Goal: Task Accomplishment & Management: Complete application form

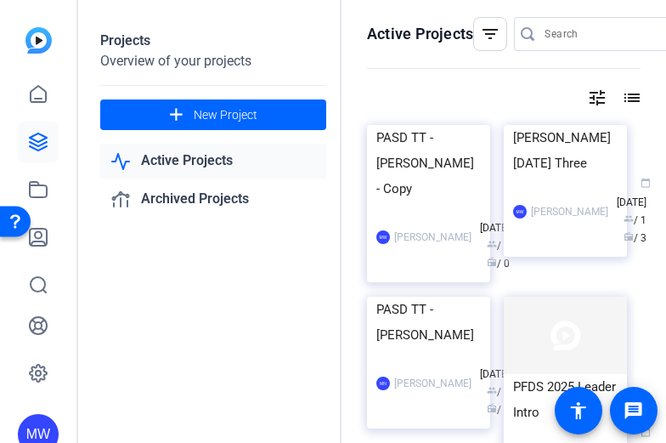
drag, startPoint x: 417, startPoint y: 231, endPoint x: 400, endPoint y: 252, distance: 26.6
click at [400, 252] on mat-card-content "PASD TT - Liz Olbrich - Copy MW Mary-Alice Warren calendar_today Oct 09 group /…" at bounding box center [429, 205] width 132 height 161
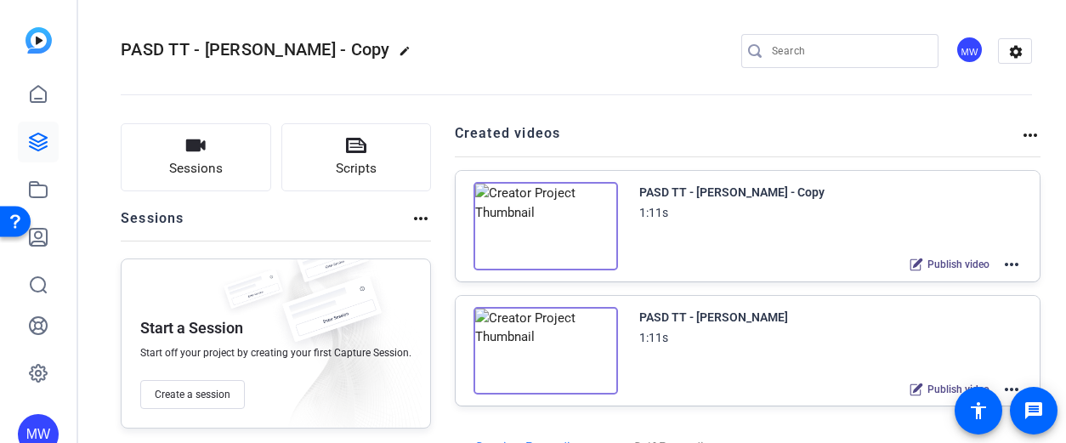
click at [665, 265] on mat-icon "more_horiz" at bounding box center [1011, 264] width 20 height 20
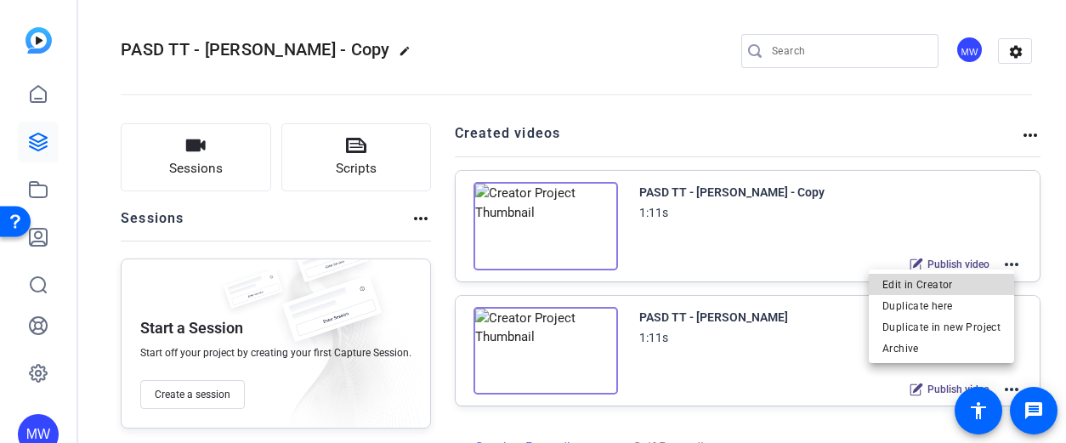
click at [665, 280] on span "Edit in Creator" at bounding box center [941, 284] width 118 height 20
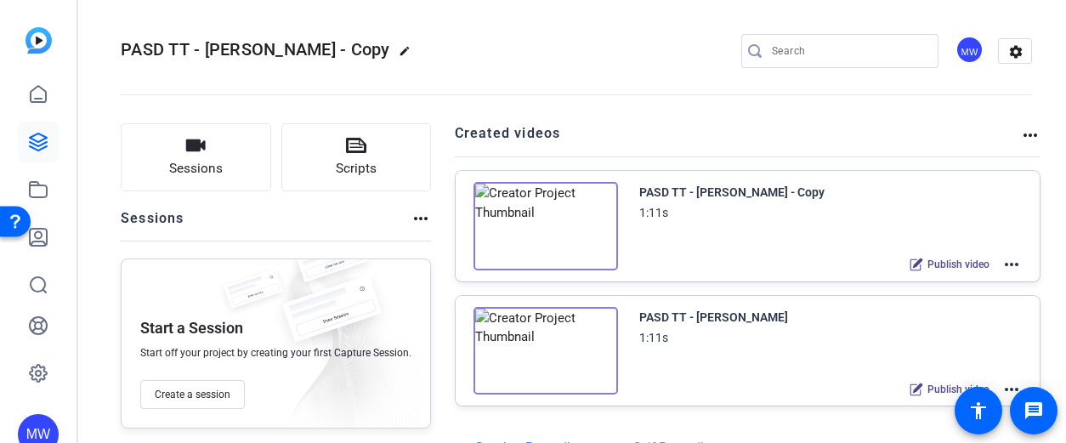
click at [665, 263] on mat-icon "more_horiz" at bounding box center [1011, 264] width 20 height 20
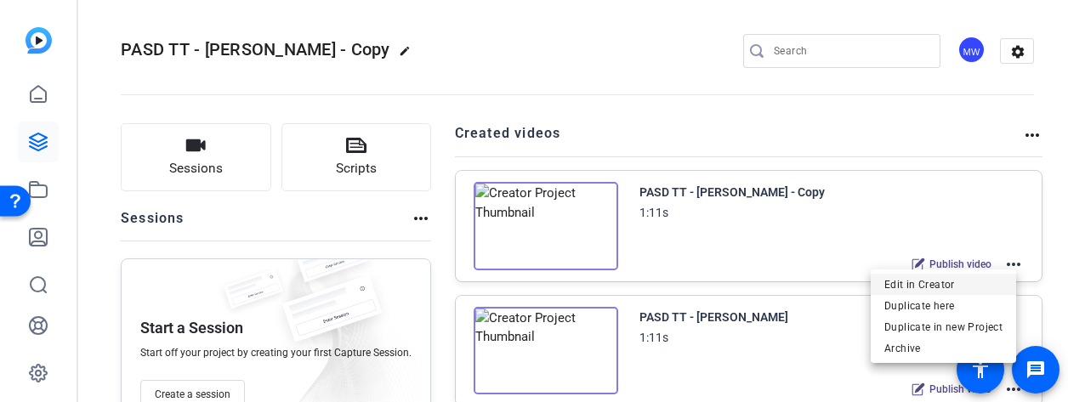
click at [665, 277] on span "Edit in Creator" at bounding box center [943, 284] width 118 height 20
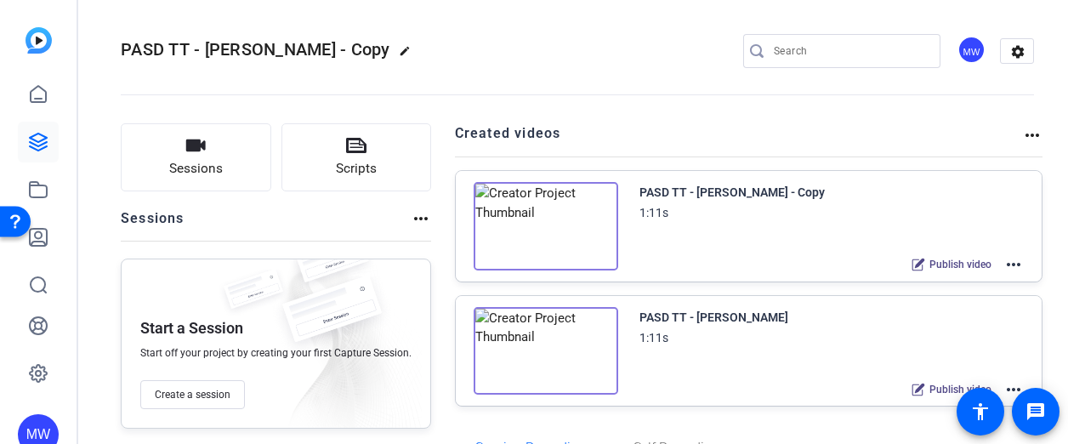
click at [665, 45] on mat-toolbar "PASD TT - Liz Olbrich - Copy edit MW settings" at bounding box center [577, 51] width 981 height 102
click at [665, 268] on mat-icon "more_horiz" at bounding box center [1013, 264] width 20 height 20
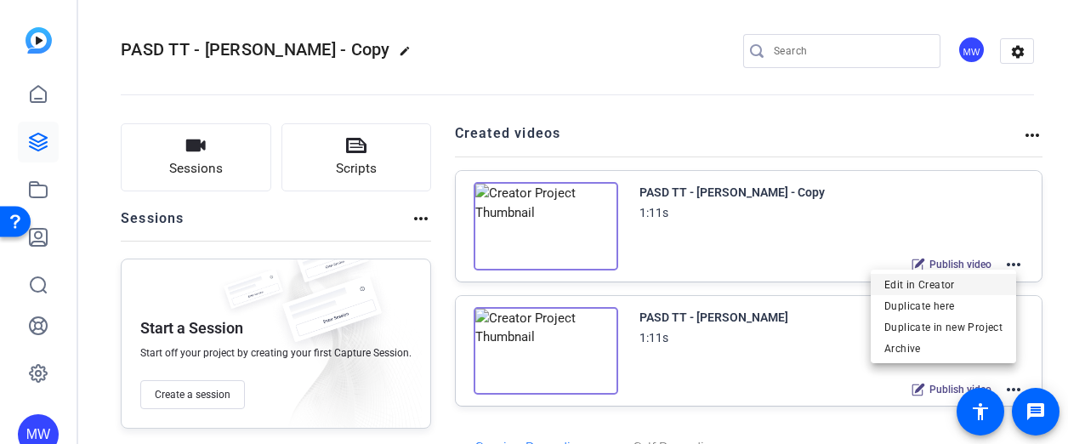
click at [665, 282] on span "Edit in Creator" at bounding box center [943, 284] width 118 height 20
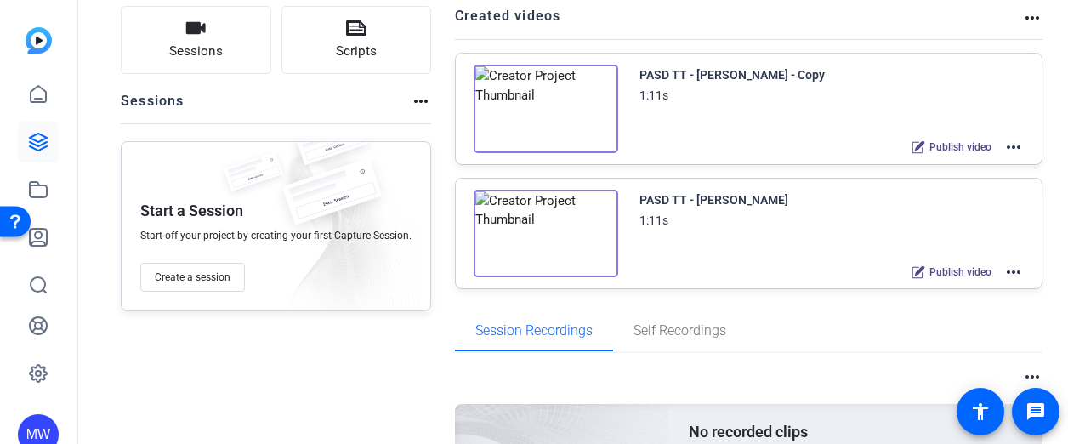
scroll to position [122, 0]
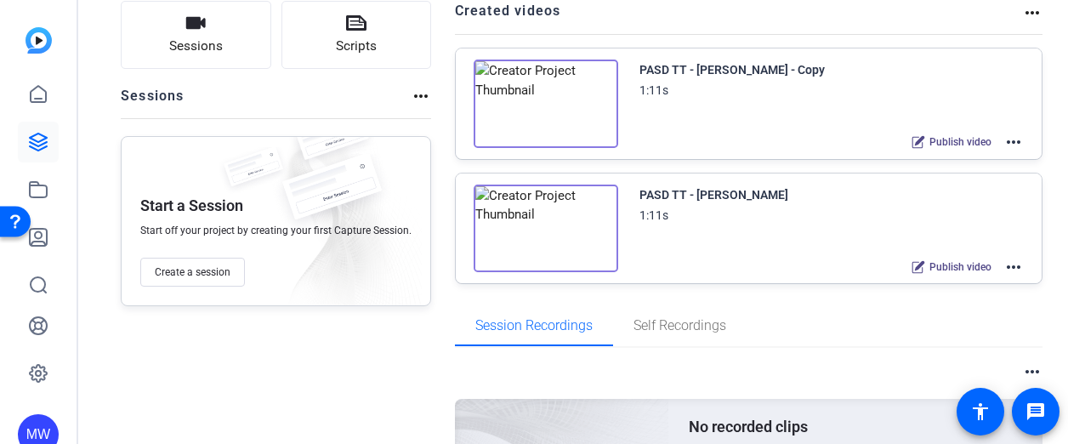
click at [6, 322] on div "MW" at bounding box center [38, 222] width 76 height 444
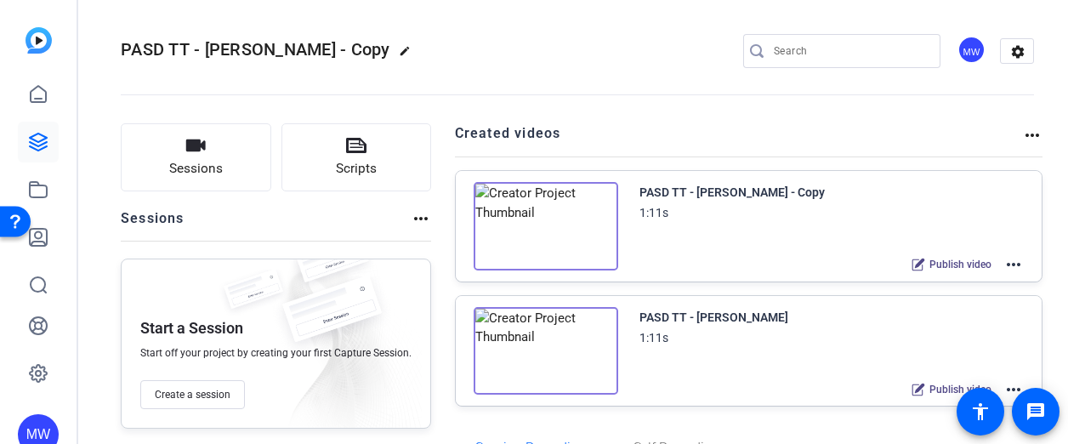
click at [553, 235] on img at bounding box center [545, 226] width 144 height 88
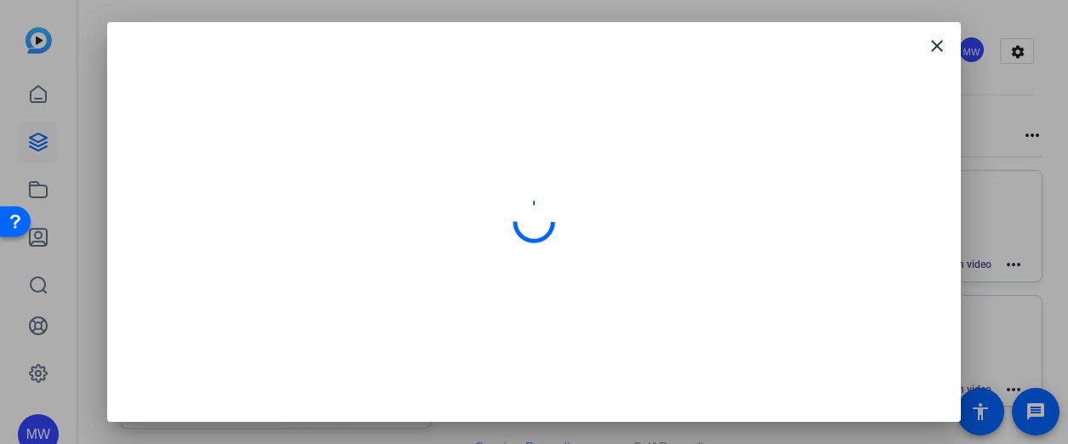
click at [605, 159] on div at bounding box center [533, 221] width 813 height 359
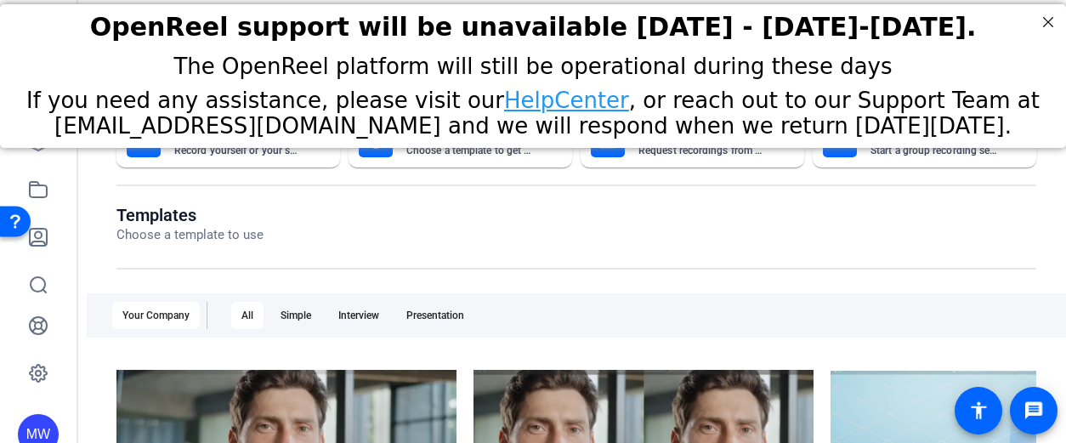
click at [805, 200] on openreel-dashboard-quick-actions "Instant Self Record Record yourself or your screen Create With A Template Choos…" at bounding box center [576, 159] width 920 height 92
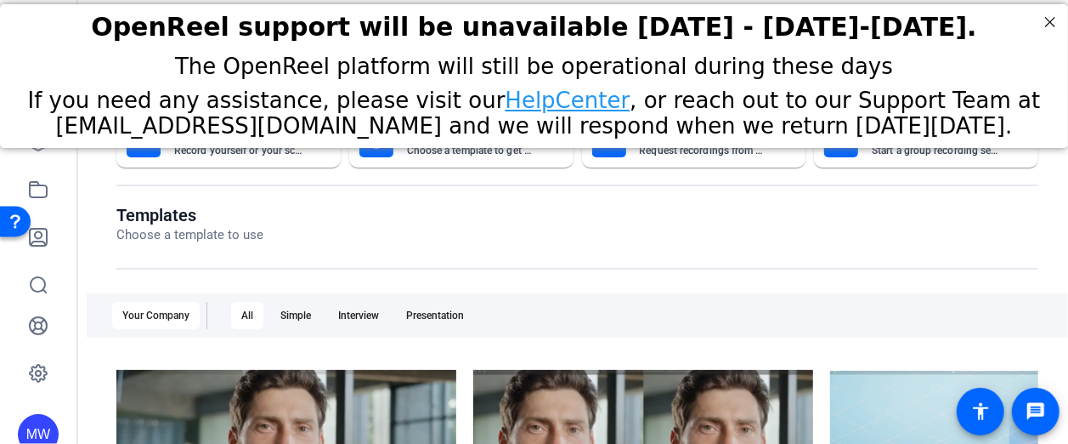
click at [765, 280] on div "Templates Choose a template to use Your Company All Simple Interview Presentati…" at bounding box center [577, 436] width 922 height 463
click at [36, 155] on link at bounding box center [38, 142] width 41 height 41
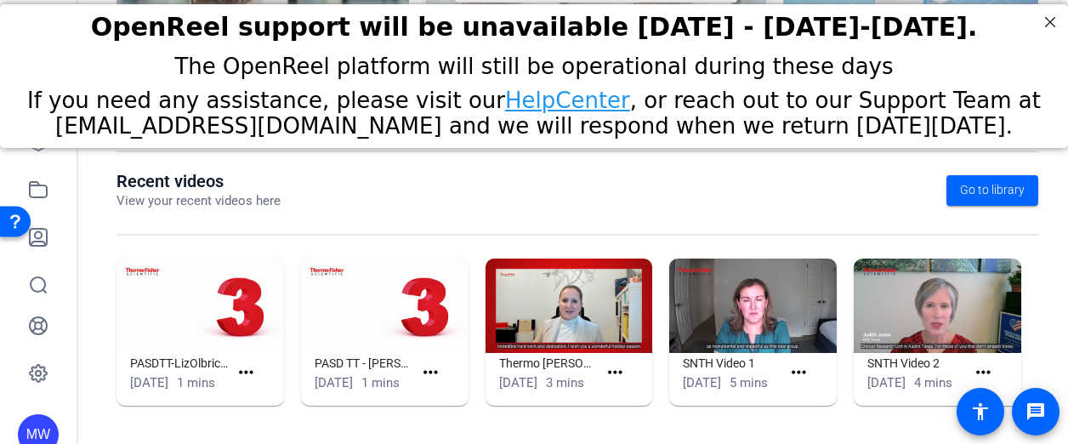
scroll to position [515, 0]
click at [1052, 190] on div "Instant Self Record Record yourself or your screen Create With A Template Choos…" at bounding box center [577, 21] width 981 height 845
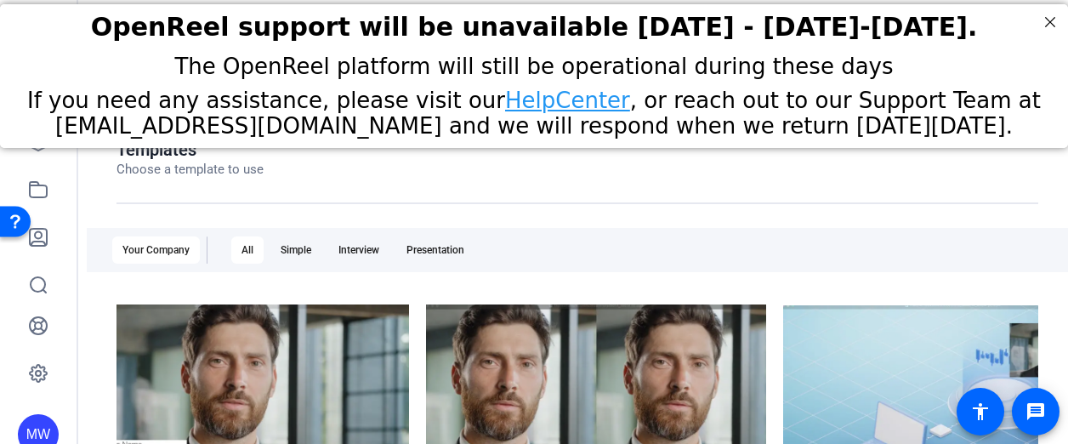
scroll to position [0, 0]
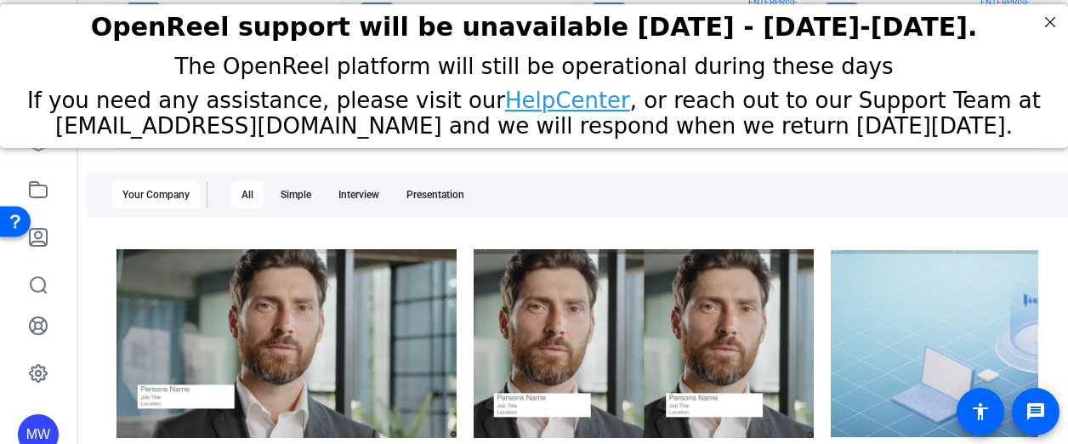
scroll to position [122, 0]
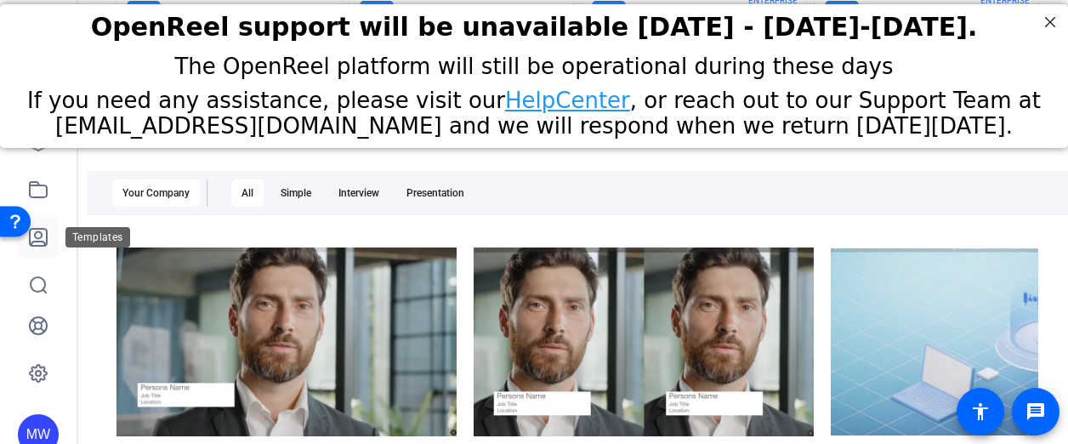
click at [42, 244] on icon at bounding box center [38, 237] width 20 height 20
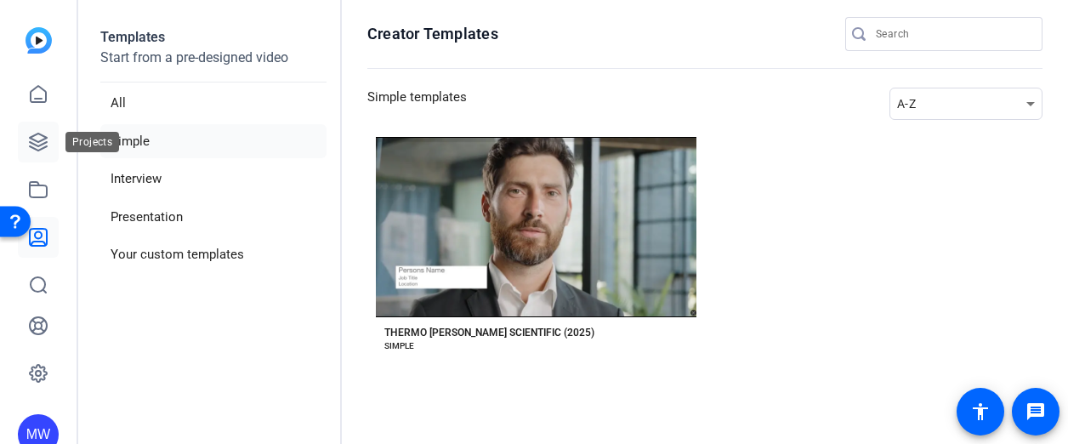
click at [34, 142] on icon at bounding box center [38, 142] width 20 height 20
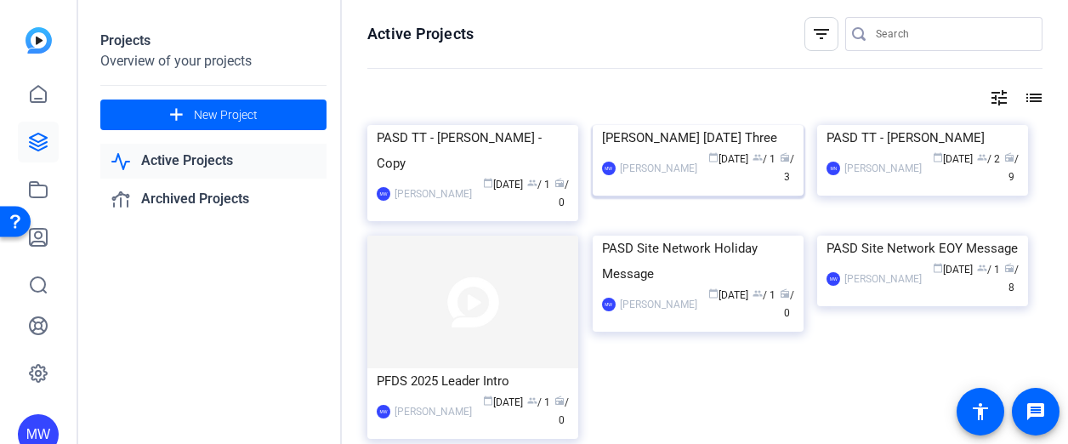
click at [687, 150] on div "Karen Faulkner Thursday Three" at bounding box center [698, 137] width 192 height 25
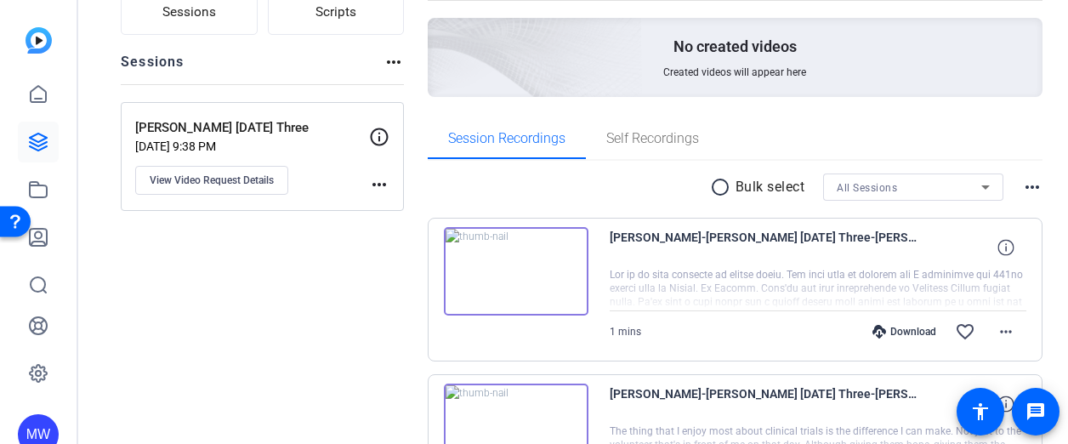
scroll to position [153, 0]
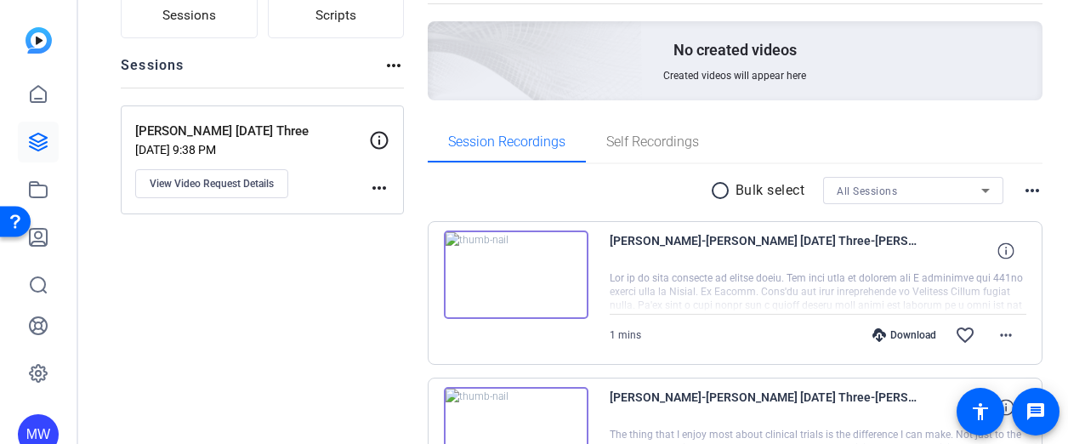
click at [710, 185] on mat-icon "radio_button_unchecked" at bounding box center [722, 190] width 25 height 20
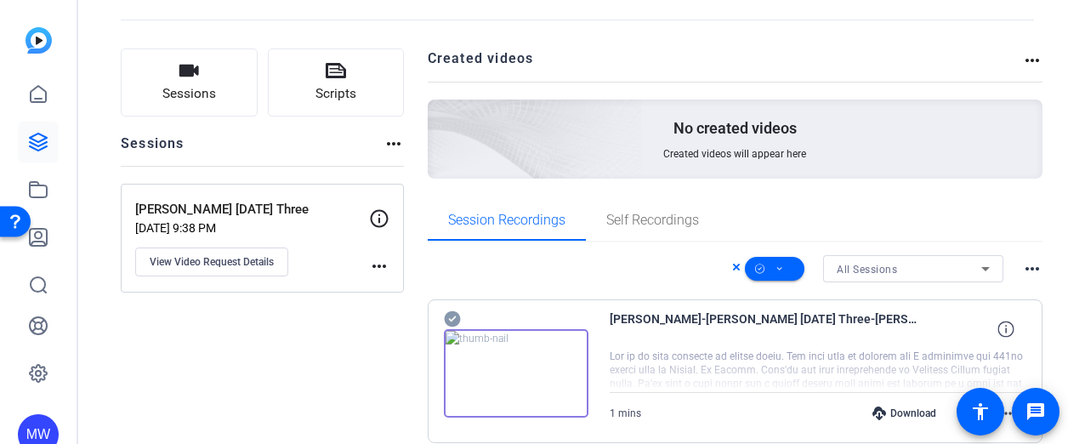
scroll to position [73, 0]
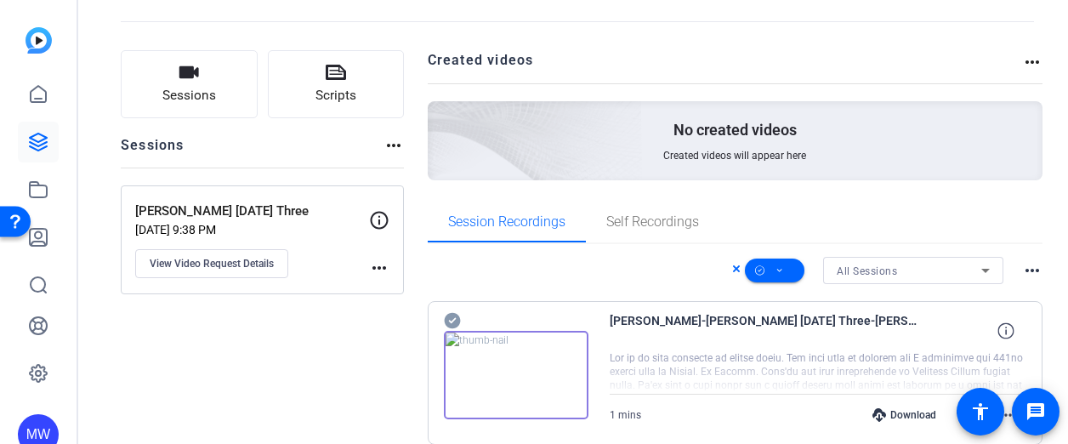
click at [558, 111] on img at bounding box center [439, 117] width 405 height 369
click at [643, 166] on div "No created videos Created videos will appear here" at bounding box center [735, 140] width 615 height 79
click at [722, 276] on div "All Sessions more_horiz" at bounding box center [735, 270] width 615 height 27
click at [733, 270] on icon at bounding box center [736, 268] width 7 height 7
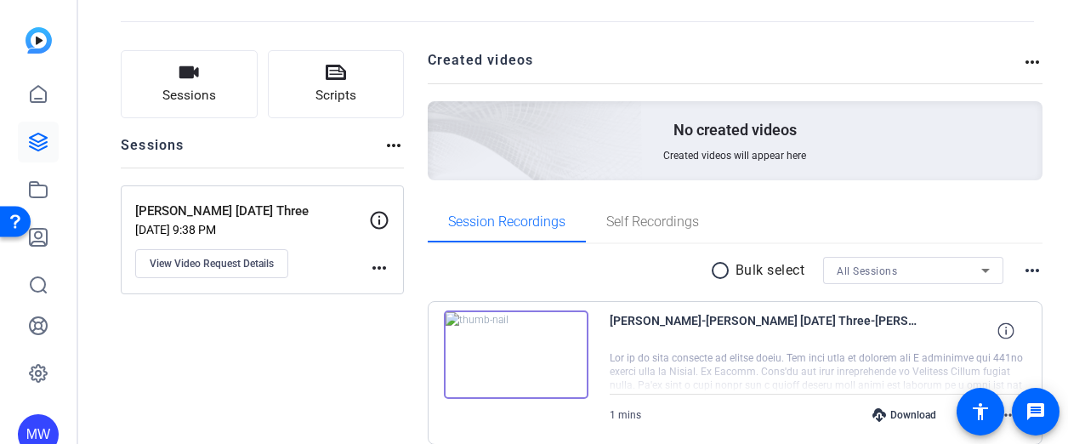
click at [680, 167] on div "No created videos Created videos will appear here" at bounding box center [735, 140] width 615 height 79
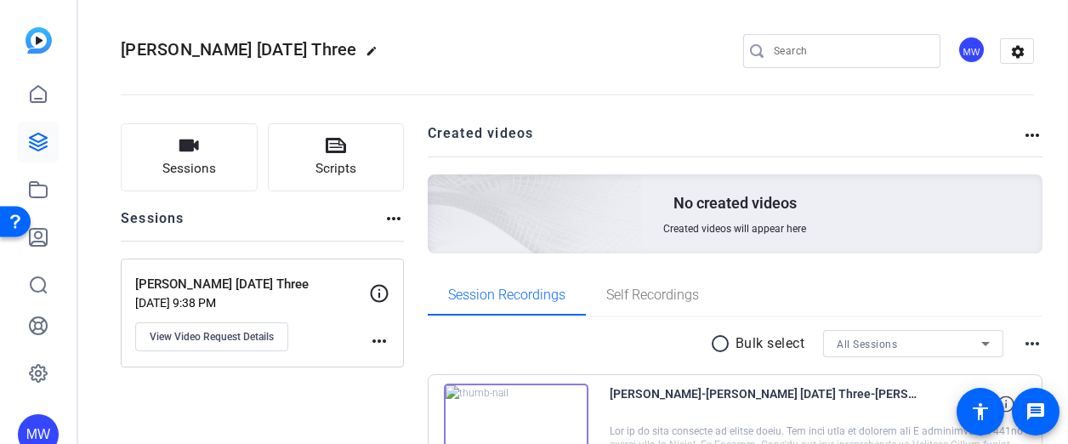
click at [379, 348] on mat-icon "more_horiz" at bounding box center [379, 341] width 20 height 20
click at [367, 332] on div at bounding box center [534, 222] width 1068 height 444
click at [646, 214] on div "No created videos Created videos will appear here" at bounding box center [735, 213] width 615 height 79
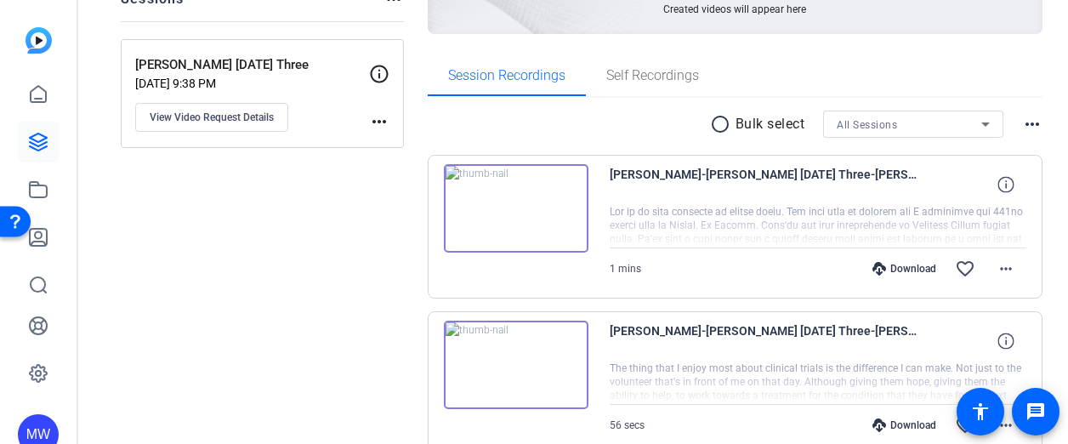
scroll to position [219, 0]
click at [1010, 273] on span at bounding box center [1005, 268] width 41 height 41
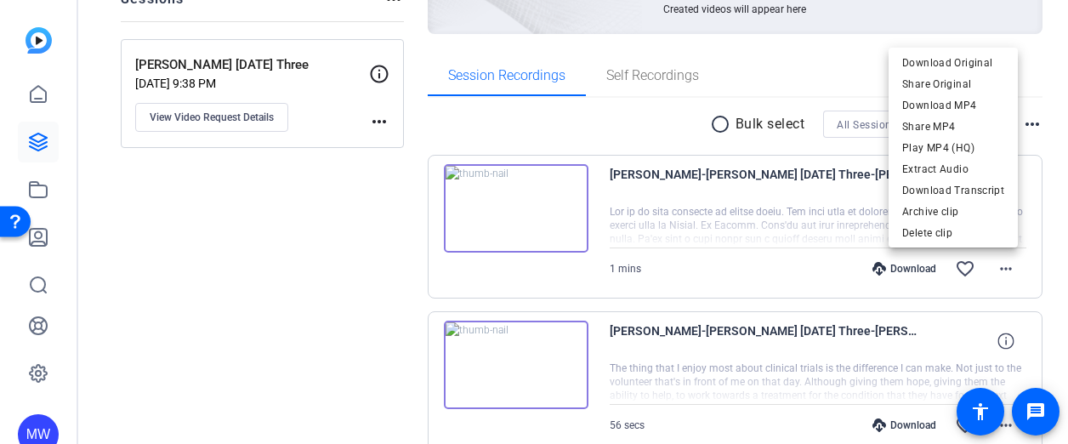
click at [131, 331] on div at bounding box center [534, 222] width 1068 height 444
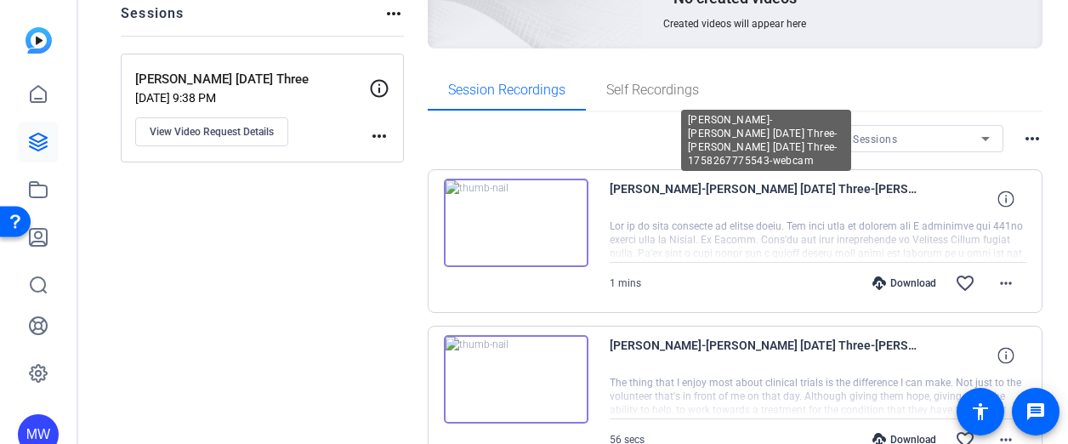
scroll to position [459, 0]
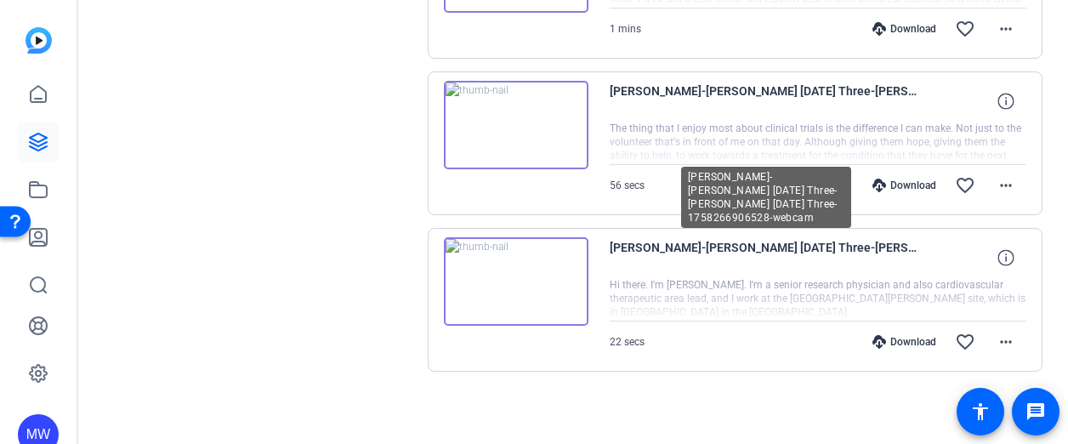
click at [658, 248] on span "Karen Faulkner-Karen Faulkner Thursday Three-Karen Faulkner Thursday Three-1758…" at bounding box center [766, 257] width 314 height 41
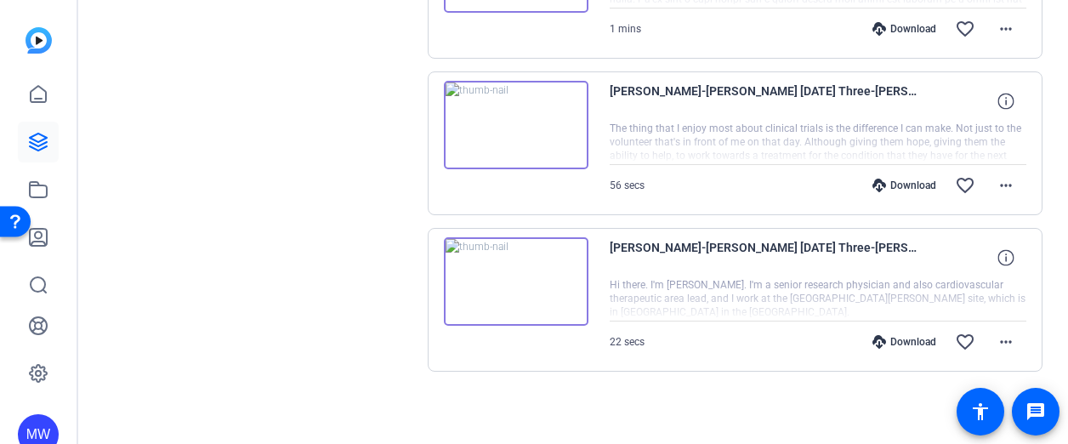
click at [648, 349] on div "22 secs Download favorite_border more_horiz" at bounding box center [817, 341] width 417 height 41
click at [685, 315] on div at bounding box center [817, 299] width 417 height 42
click at [995, 331] on mat-icon "more_horiz" at bounding box center [1005, 341] width 20 height 20
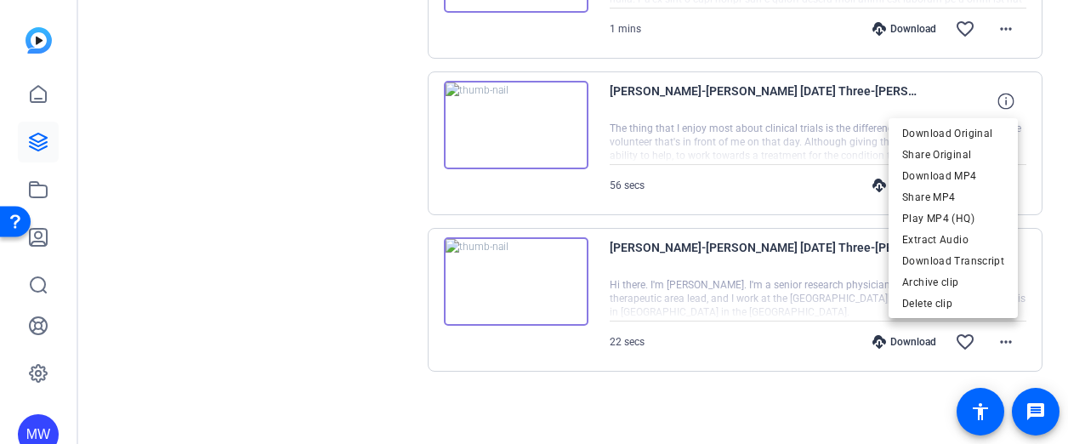
click at [809, 303] on div at bounding box center [534, 222] width 1068 height 444
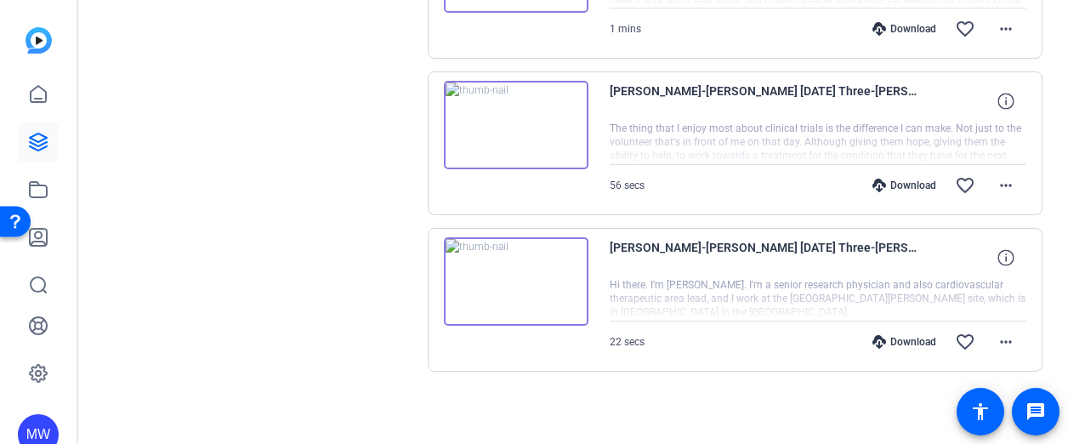
scroll to position [0, 0]
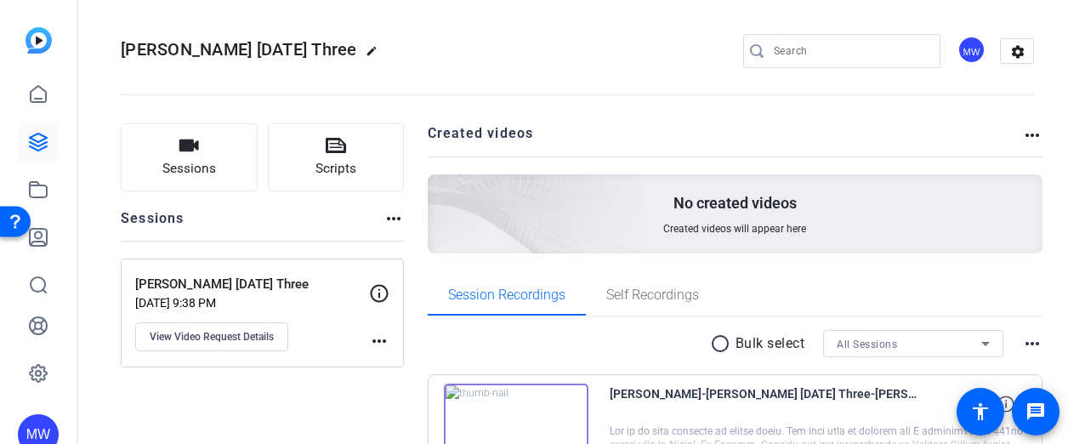
click at [971, 54] on div "MW" at bounding box center [971, 50] width 28 height 28
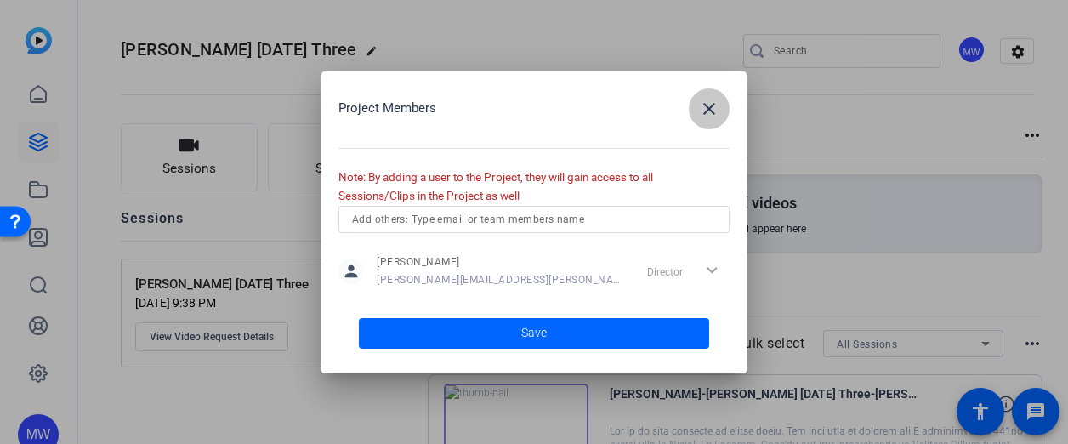
click at [717, 112] on mat-icon "close" at bounding box center [709, 109] width 20 height 20
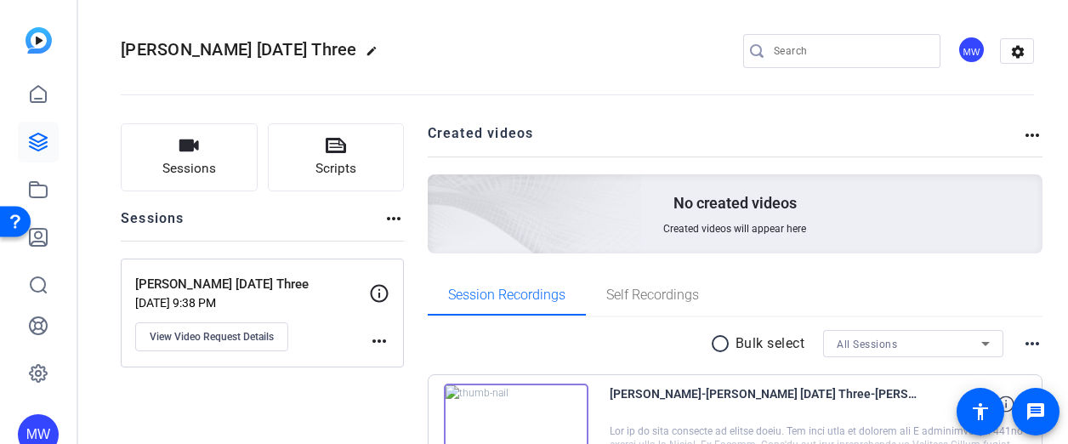
click at [575, 187] on img at bounding box center [439, 190] width 405 height 369
click at [721, 349] on mat-icon "radio_button_unchecked" at bounding box center [722, 343] width 25 height 20
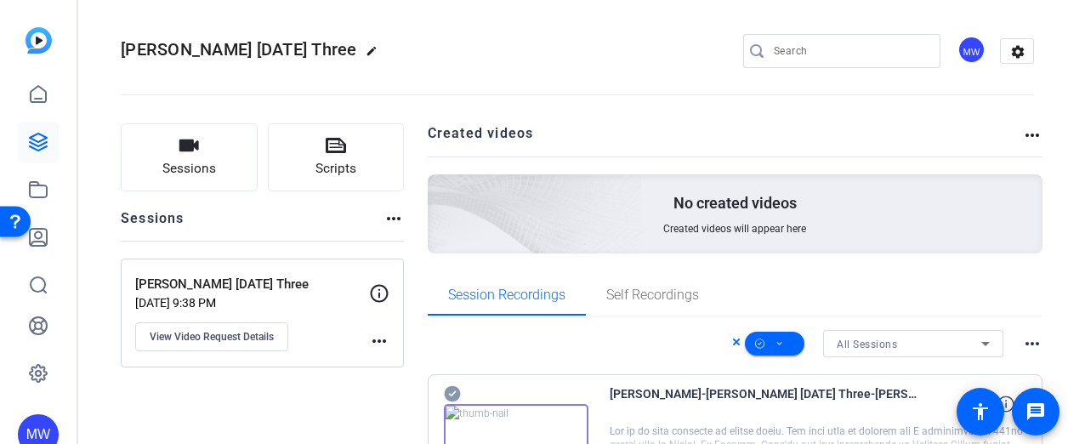
click at [1022, 340] on mat-icon "more_horiz" at bounding box center [1032, 343] width 20 height 20
click at [570, 45] on div at bounding box center [534, 222] width 1068 height 444
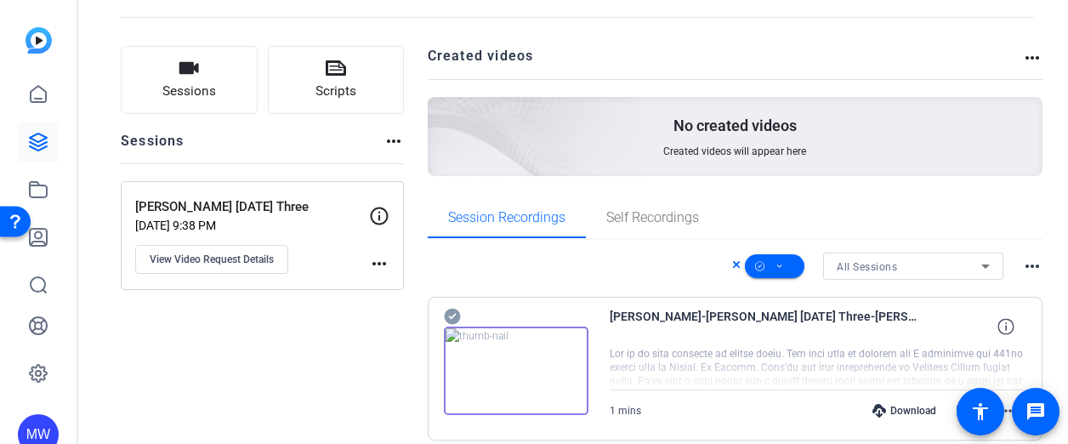
scroll to position [78, 0]
click at [775, 270] on icon at bounding box center [779, 265] width 8 height 21
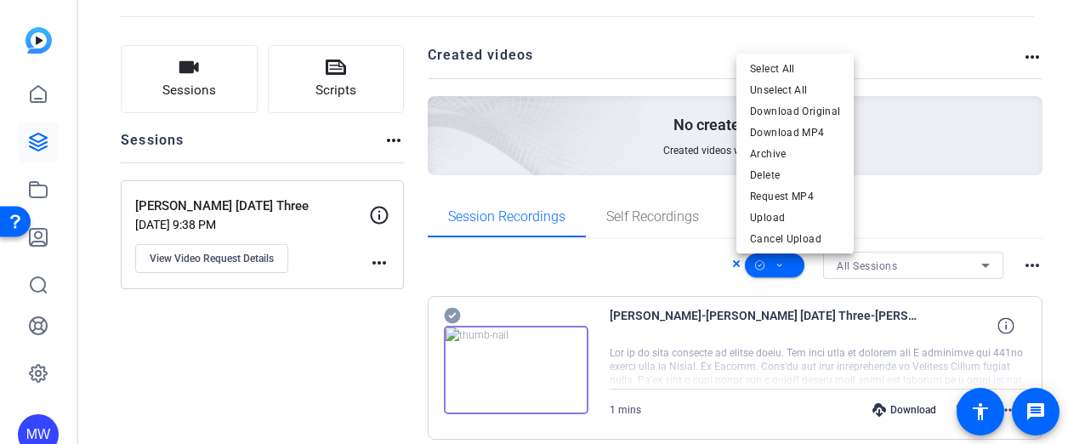
click at [966, 239] on div at bounding box center [534, 222] width 1068 height 444
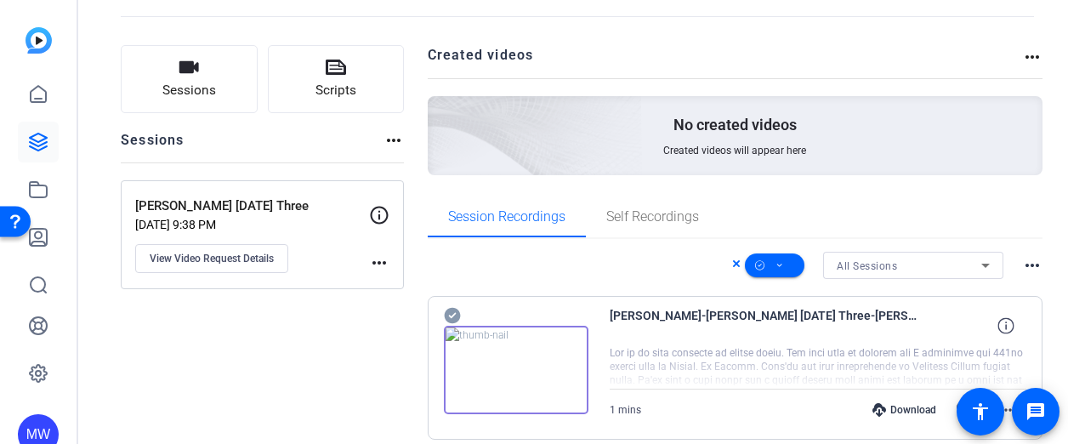
click at [732, 267] on icon at bounding box center [736, 263] width 8 height 20
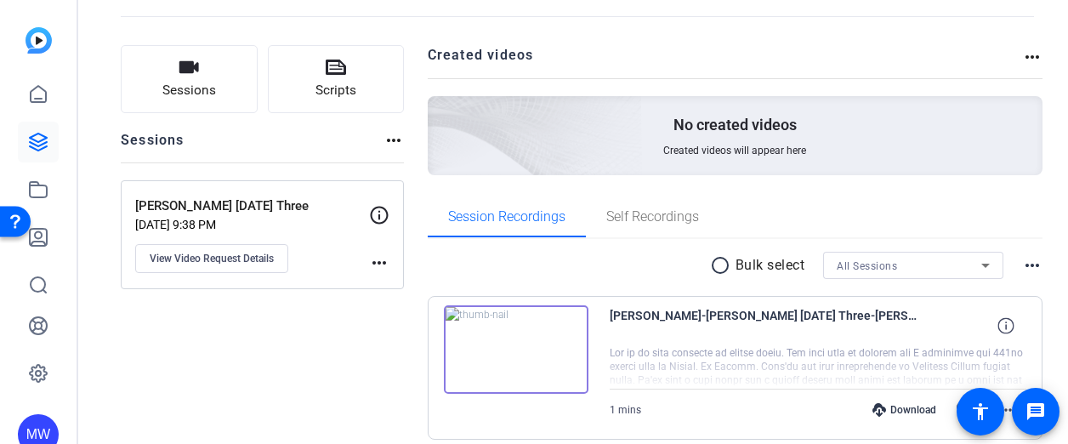
click at [474, 322] on img at bounding box center [516, 349] width 144 height 88
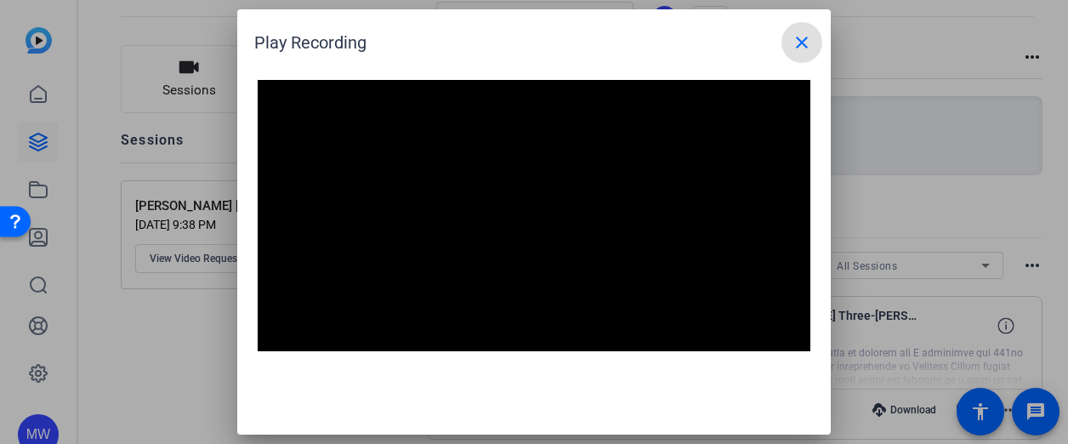
click at [806, 55] on span at bounding box center [801, 42] width 41 height 41
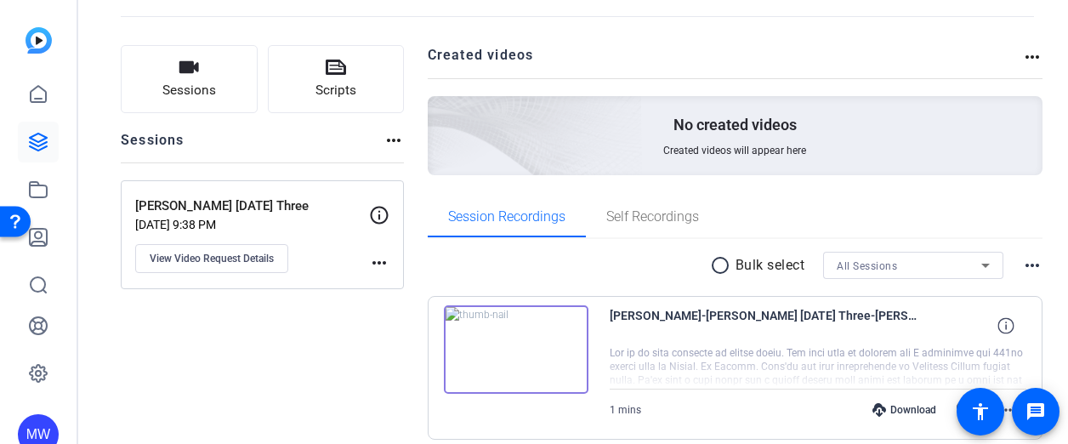
scroll to position [0, 0]
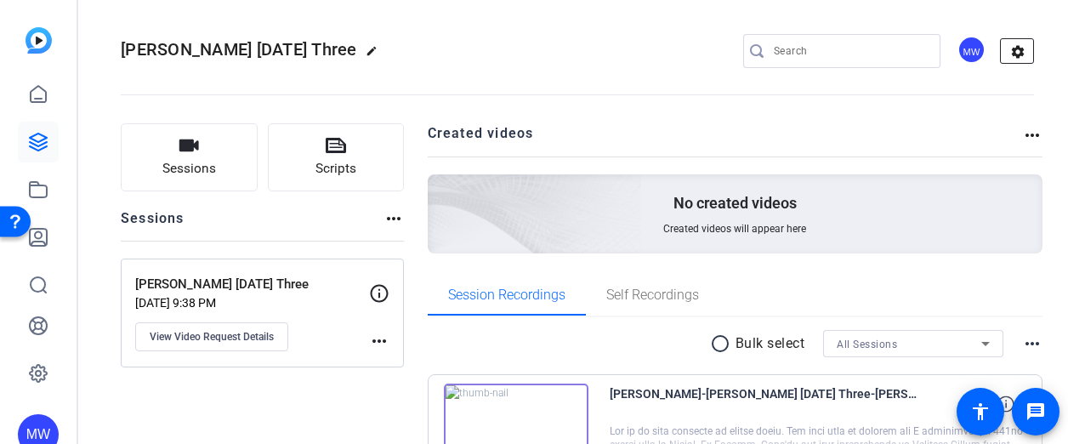
click at [1006, 50] on mat-icon "settings" at bounding box center [1017, 51] width 34 height 25
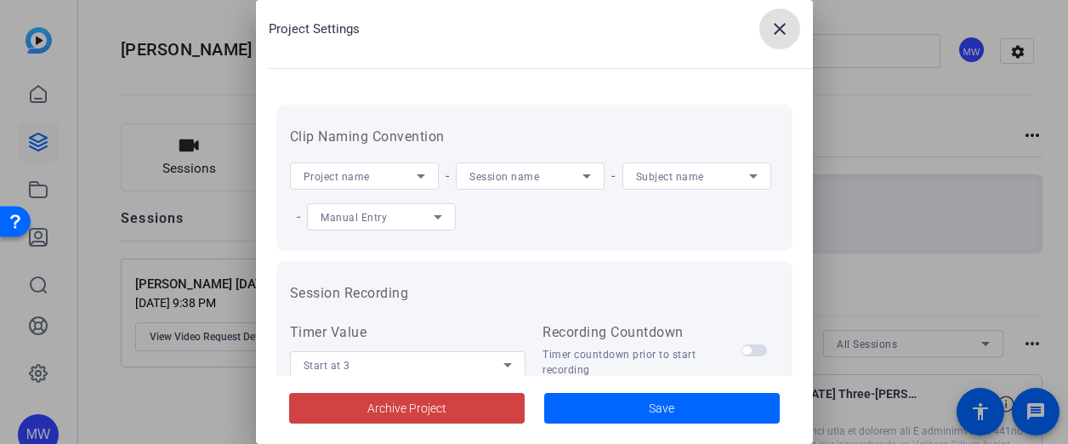
click at [779, 27] on mat-icon "close" at bounding box center [779, 29] width 20 height 20
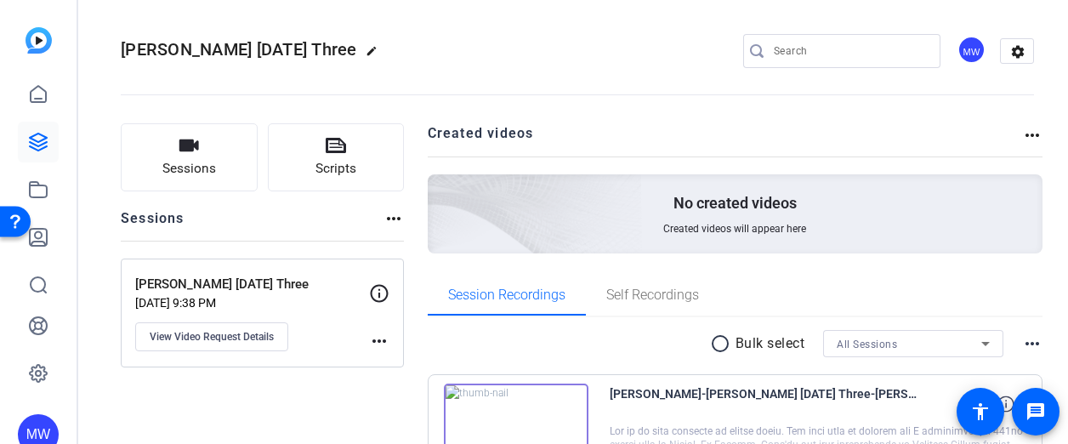
click at [39, 48] on img at bounding box center [38, 40] width 26 height 26
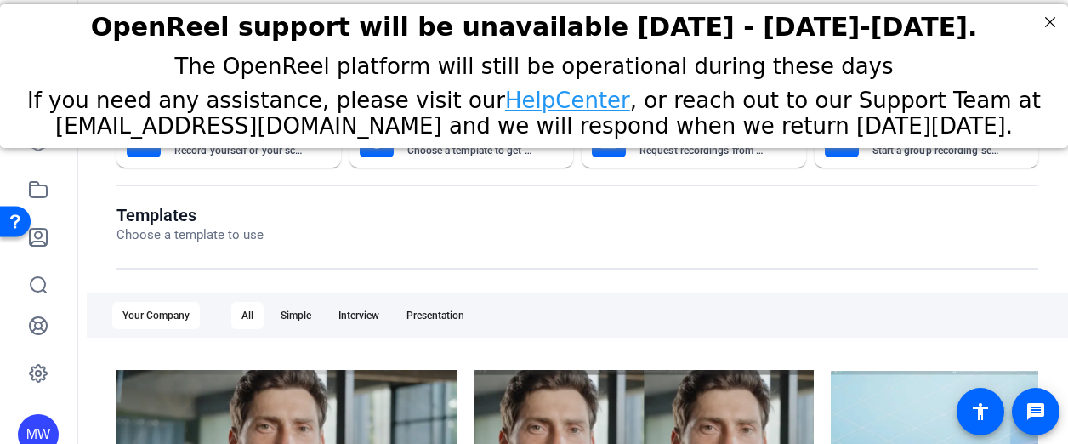
click at [530, 237] on openreel-page-title "Templates Choose a template to use" at bounding box center [576, 225] width 921 height 40
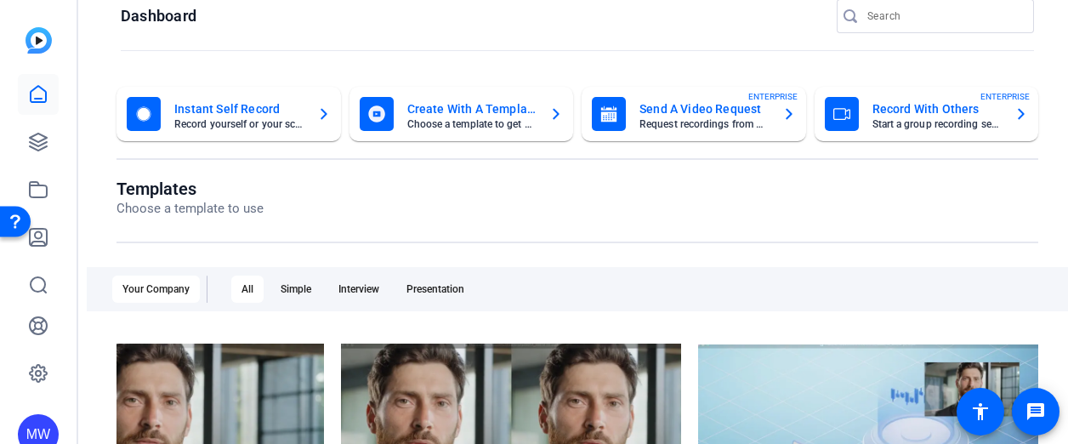
scroll to position [27, 0]
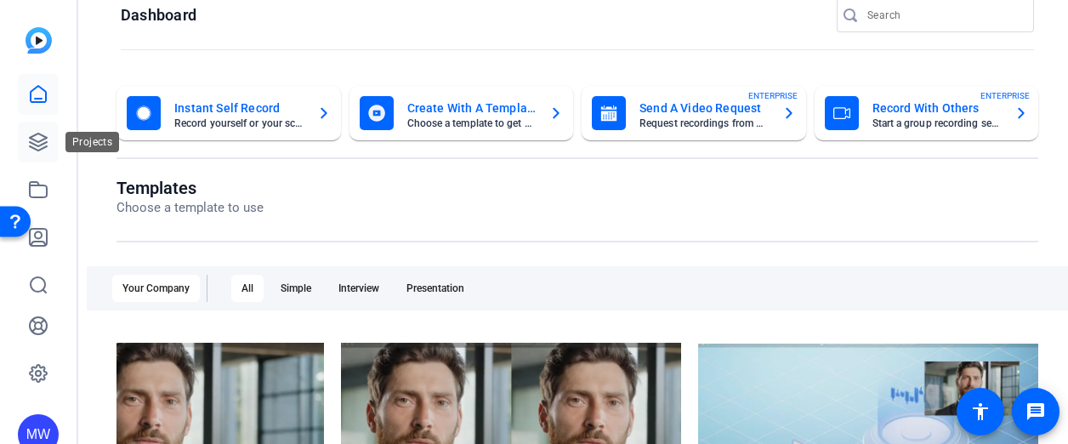
click at [47, 147] on icon at bounding box center [38, 142] width 20 height 20
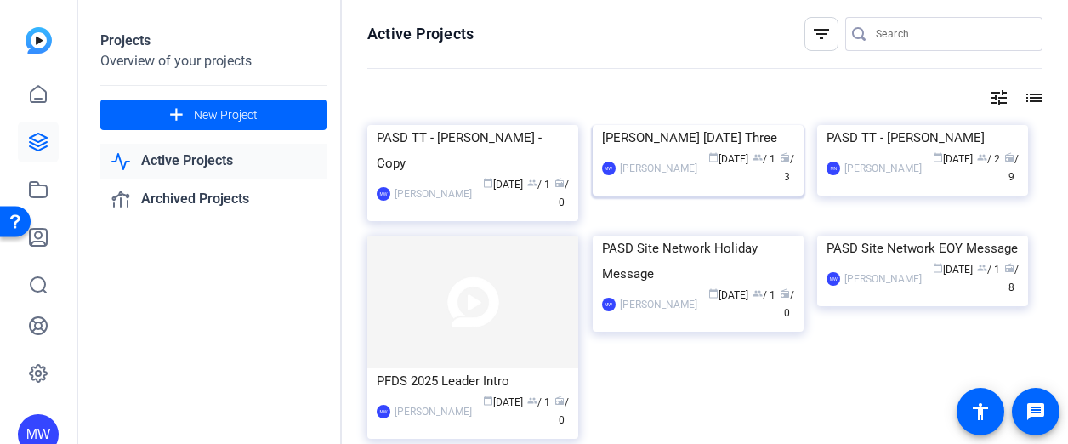
click at [697, 177] on div "[PERSON_NAME]" at bounding box center [658, 168] width 77 height 17
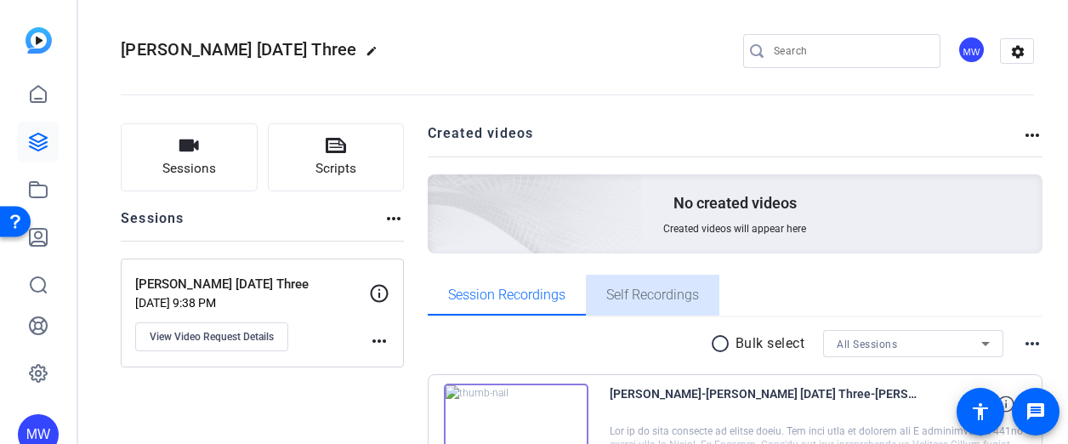
click at [594, 297] on div "Self Recordings" at bounding box center [652, 295] width 133 height 41
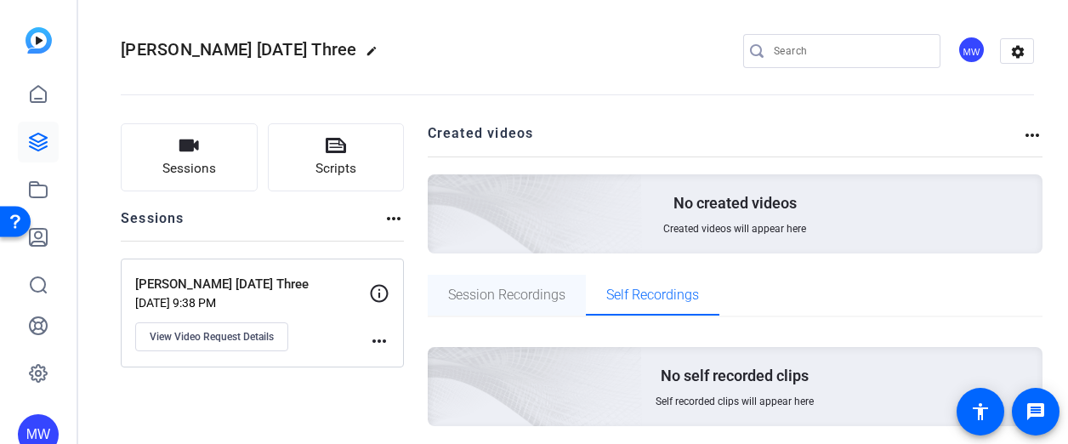
click at [473, 292] on span "Session Recordings" at bounding box center [506, 295] width 117 height 14
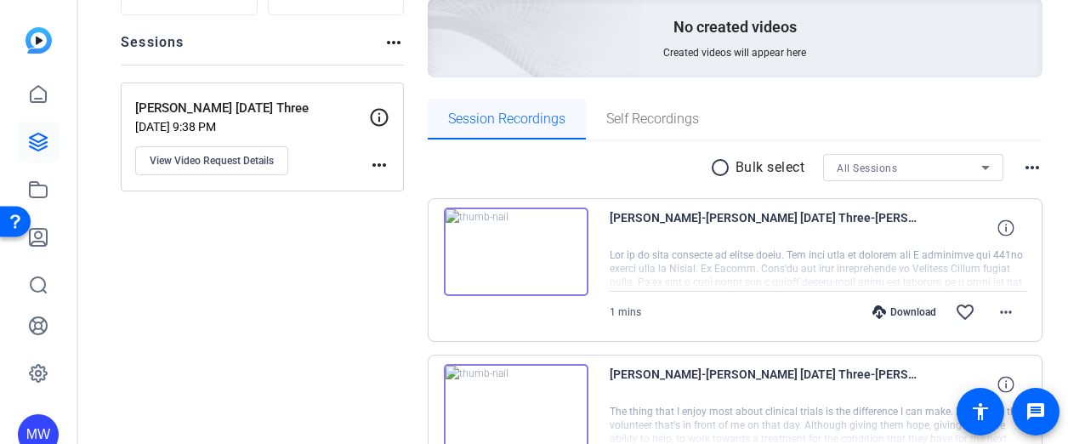
scroll to position [198, 0]
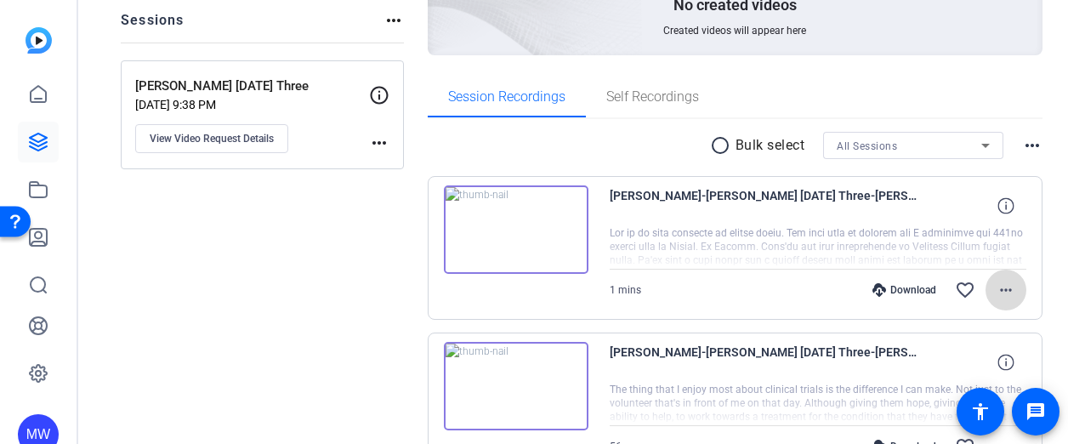
click at [1001, 288] on mat-icon "more_horiz" at bounding box center [1005, 290] width 20 height 20
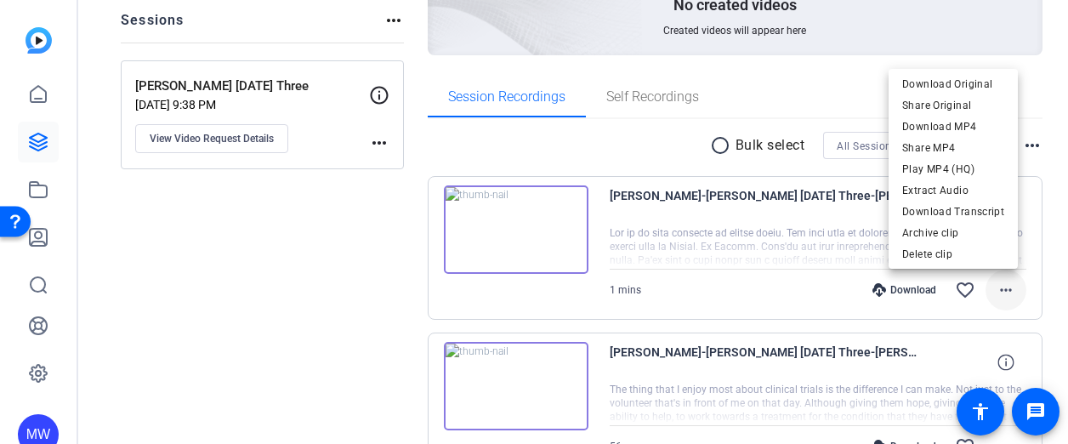
click at [1001, 288] on div at bounding box center [534, 222] width 1068 height 444
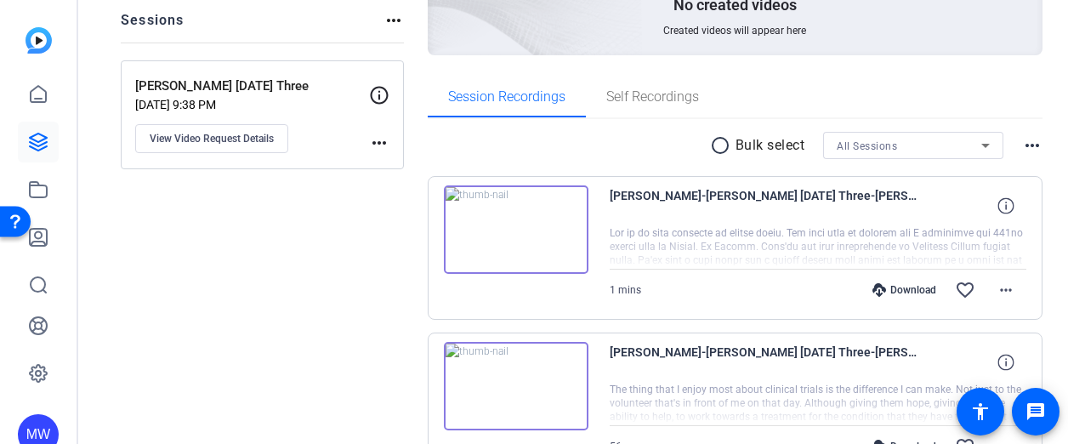
scroll to position [459, 0]
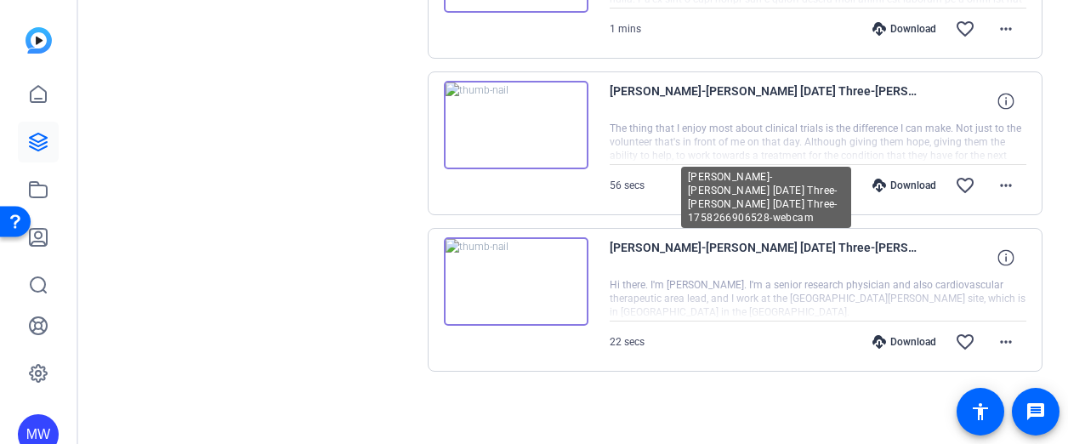
click at [653, 246] on span "Karen Faulkner-Karen Faulkner Thursday Three-Karen Faulkner Thursday Three-1758…" at bounding box center [766, 257] width 314 height 41
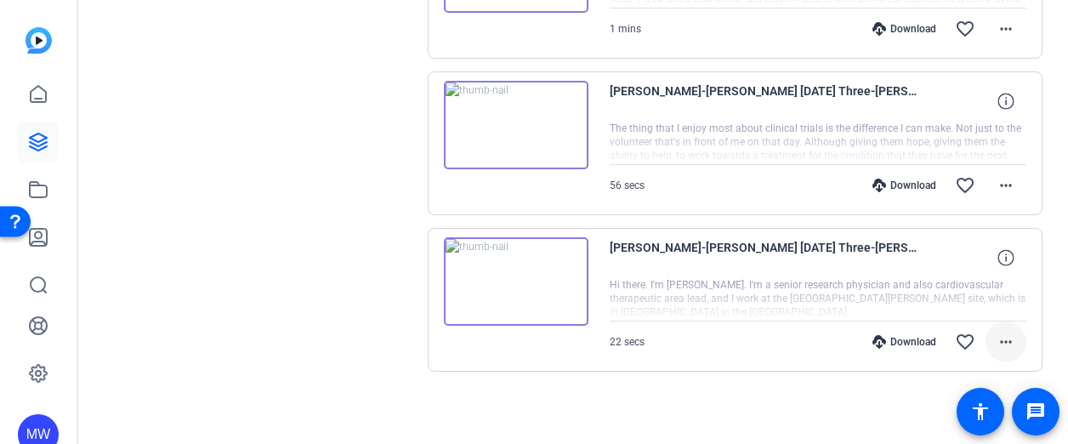
click at [1005, 331] on mat-icon "more_horiz" at bounding box center [1005, 341] width 20 height 20
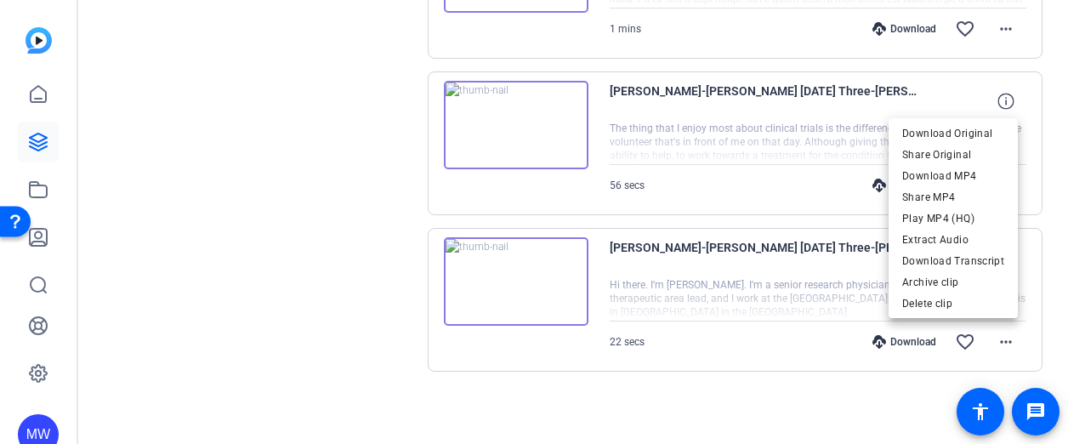
click at [835, 382] on div at bounding box center [534, 222] width 1068 height 444
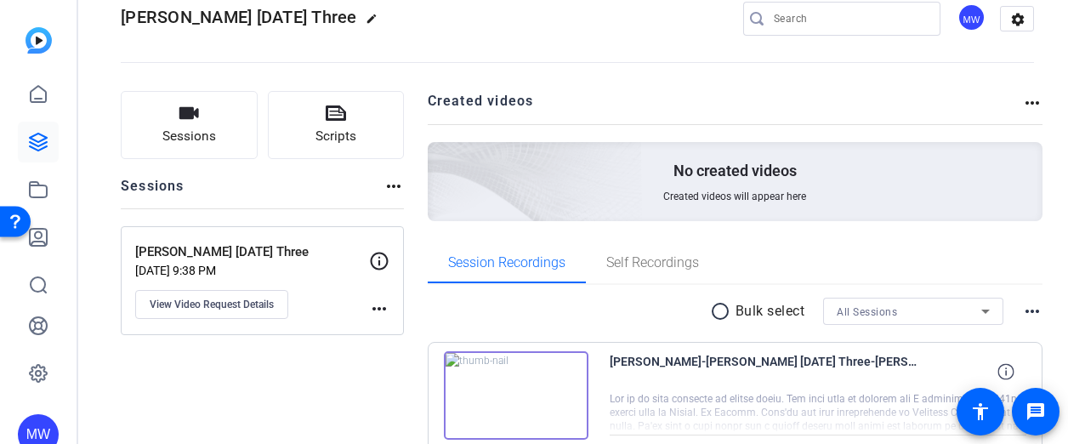
scroll to position [0, 0]
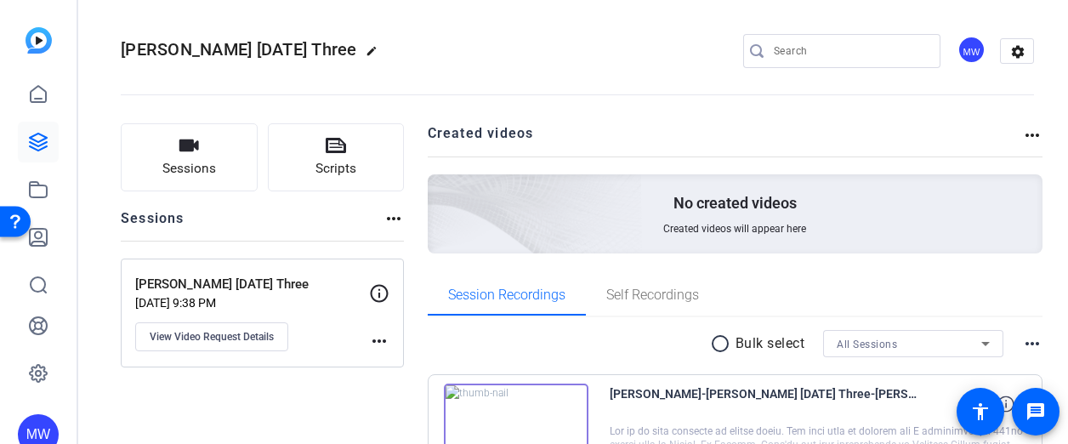
click at [1028, 137] on mat-icon "more_horiz" at bounding box center [1032, 135] width 20 height 20
click at [609, 198] on div at bounding box center [534, 222] width 1068 height 444
click at [1011, 54] on mat-icon "settings" at bounding box center [1017, 51] width 34 height 25
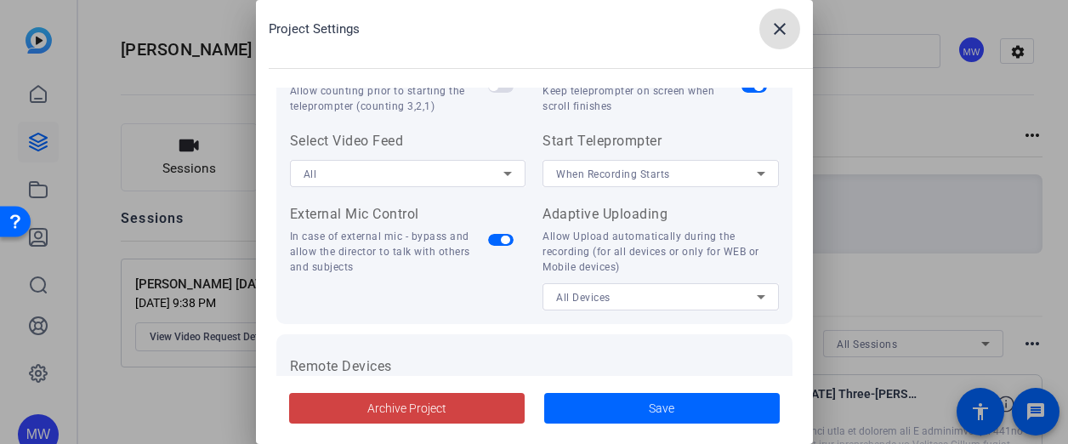
scroll to position [488, 0]
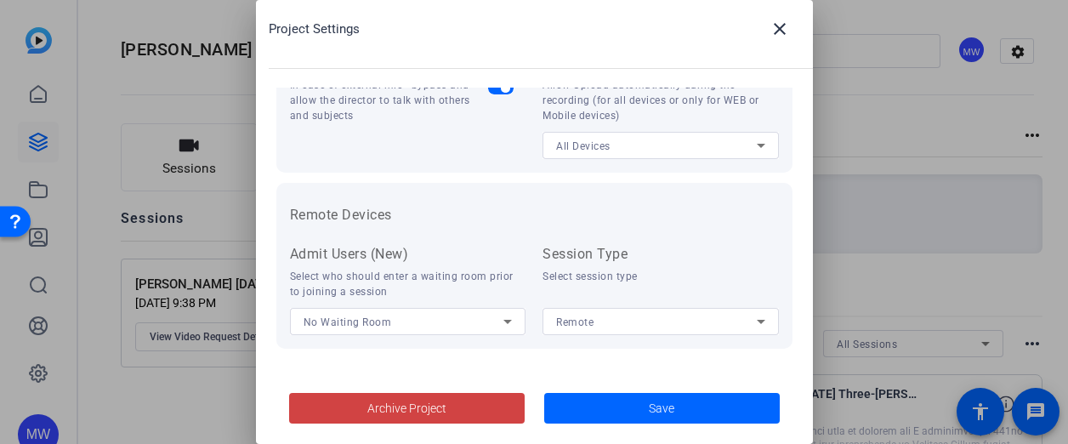
click at [773, 1] on h2 "Project Settings close" at bounding box center [534, 44] width 557 height 88
click at [773, 25] on mat-icon "close" at bounding box center [779, 29] width 20 height 20
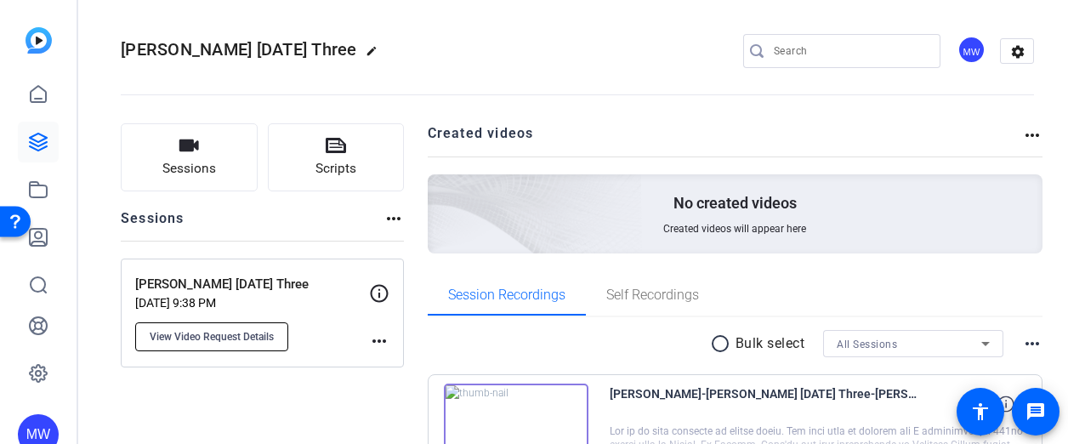
click at [253, 336] on span "View Video Request Details" at bounding box center [212, 337] width 124 height 14
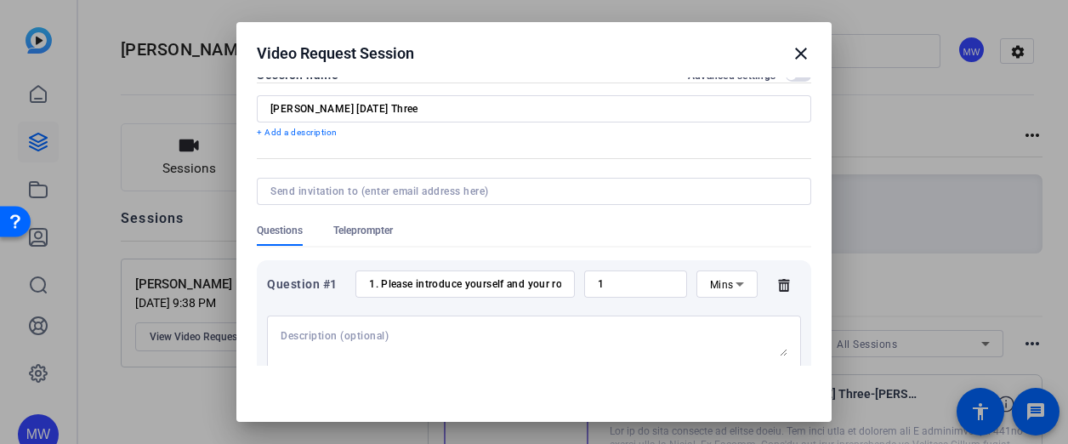
scroll to position [0, 0]
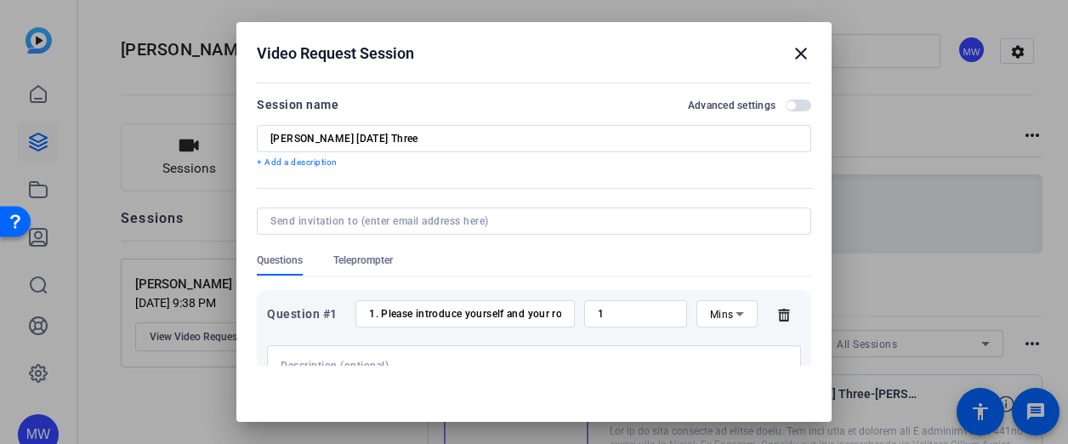
click at [790, 51] on mat-icon "close" at bounding box center [800, 53] width 20 height 20
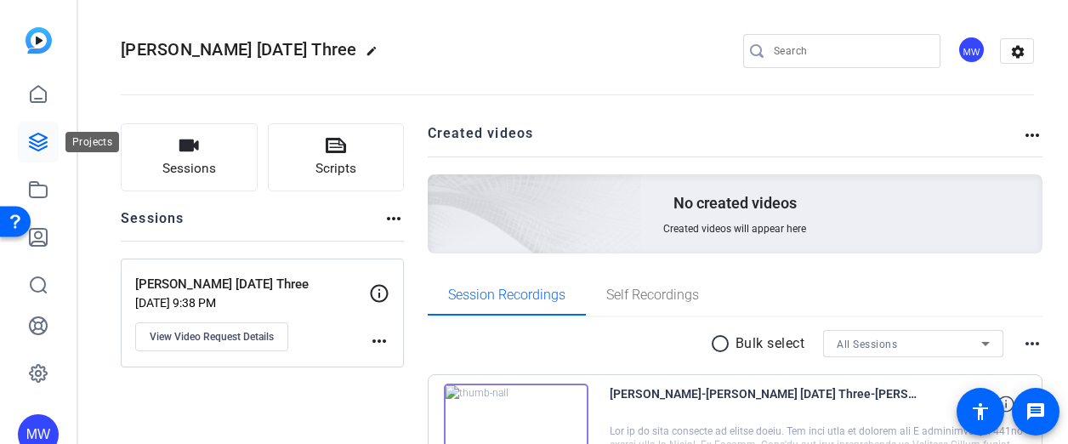
click at [36, 135] on icon at bounding box center [38, 141] width 17 height 17
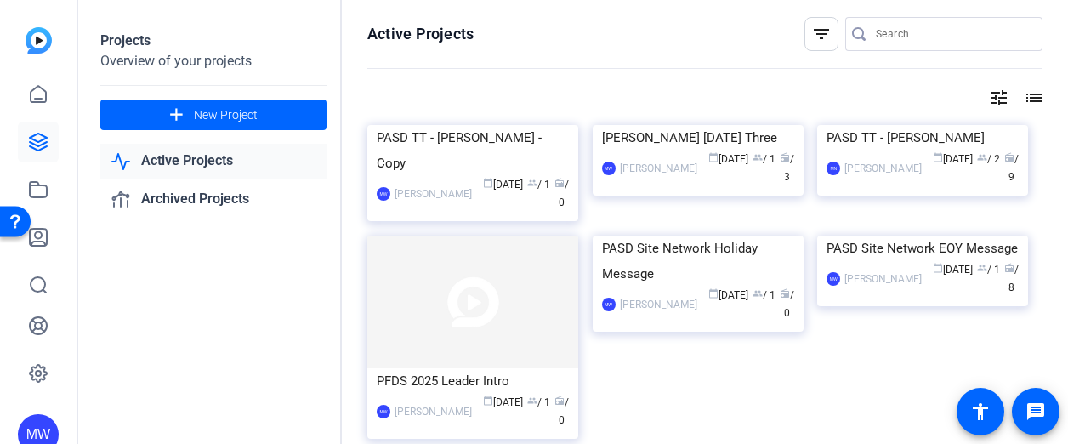
click at [381, 201] on div "PASD TT - Liz Olbrich - Copy MW Mary-Alice Warren calendar_today Oct 09 group /…" at bounding box center [479, 180] width 225 height 110
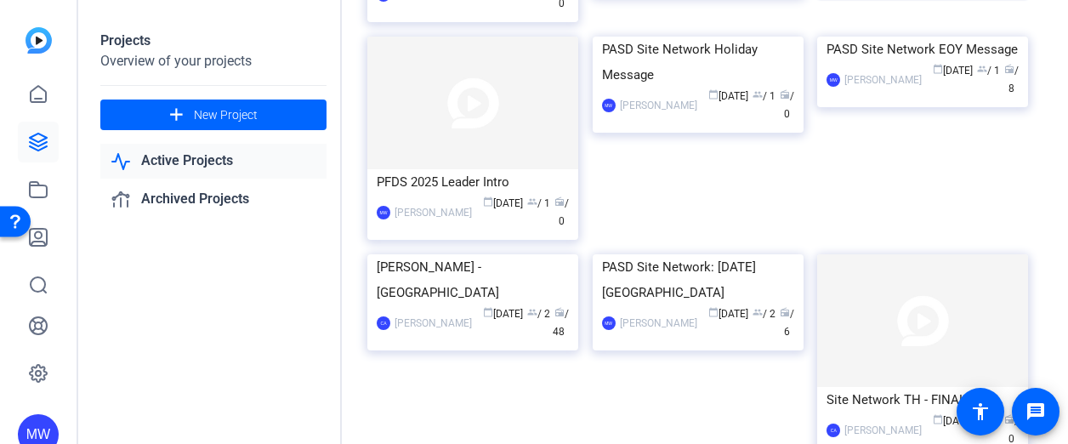
scroll to position [226, 0]
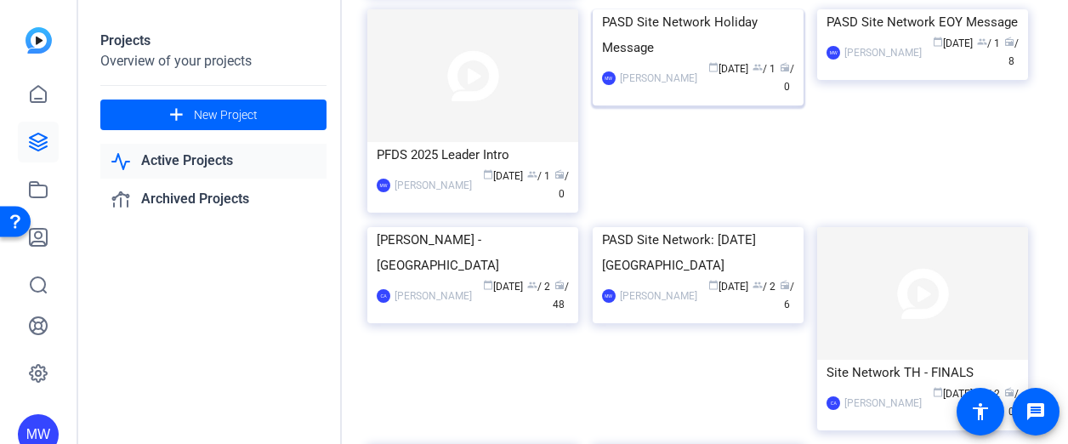
click at [708, 60] on div "PASD Site Network Holiday Message" at bounding box center [698, 34] width 192 height 51
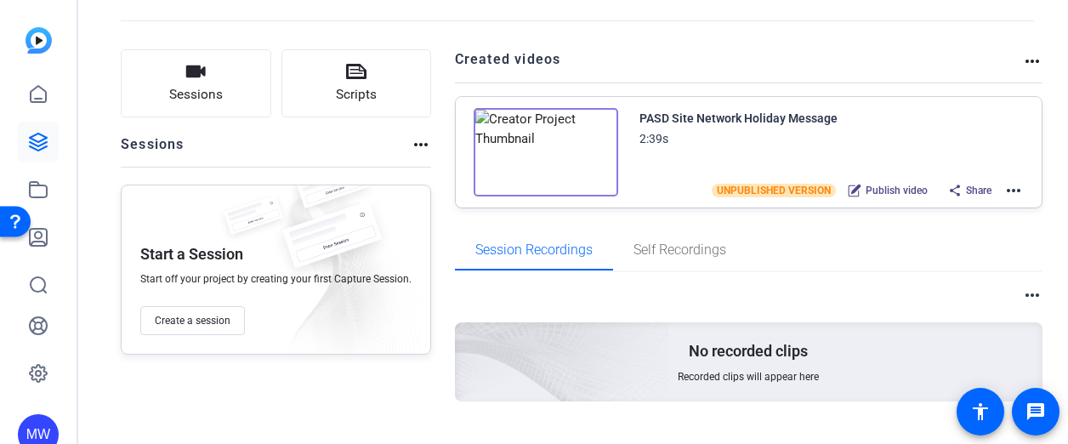
scroll to position [106, 0]
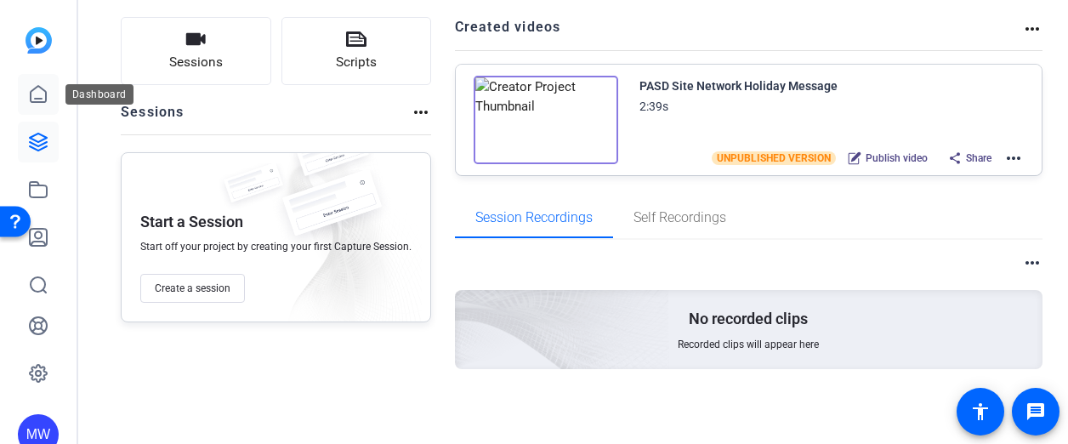
click at [38, 98] on icon at bounding box center [38, 94] width 15 height 16
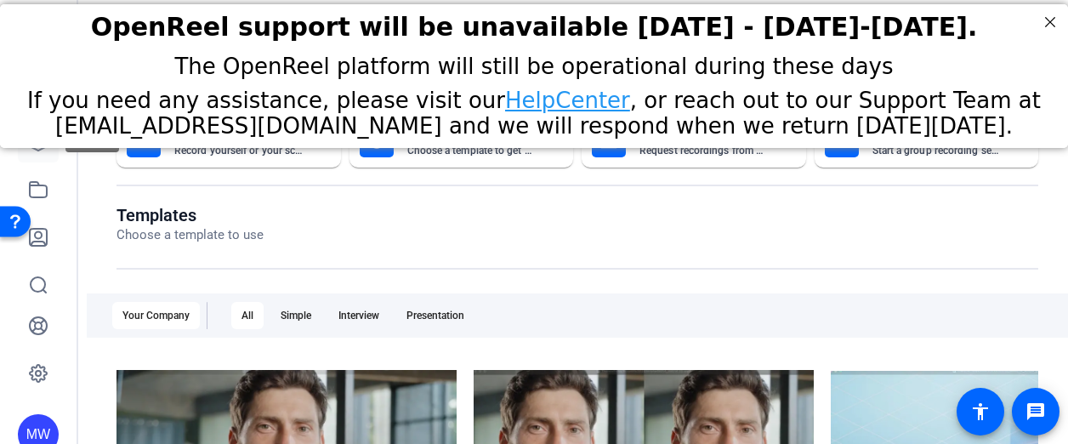
click at [41, 156] on link at bounding box center [38, 142] width 41 height 41
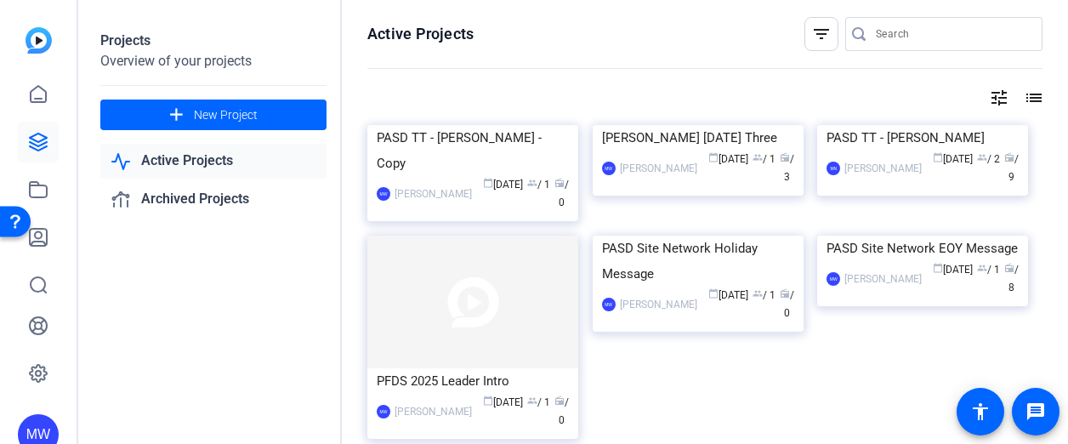
click at [894, 54] on div at bounding box center [943, 60] width 197 height 19
click at [242, 121] on span "New Project" at bounding box center [226, 115] width 64 height 18
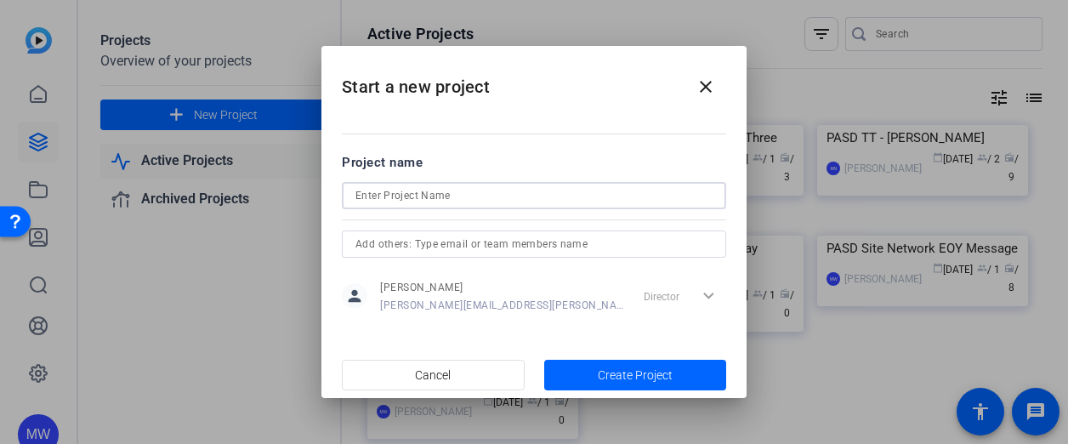
click at [536, 195] on input at bounding box center [533, 195] width 357 height 20
type input "tbd"
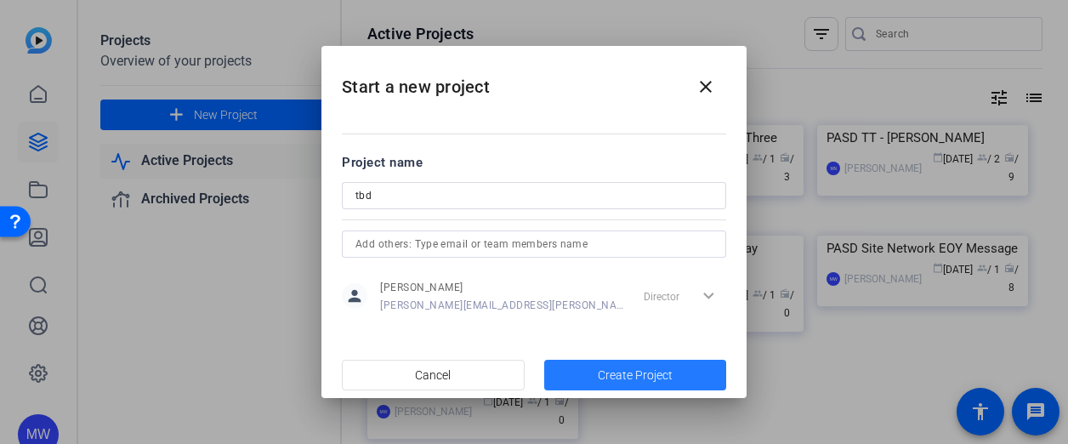
click at [629, 373] on span "Create Project" at bounding box center [635, 375] width 75 height 18
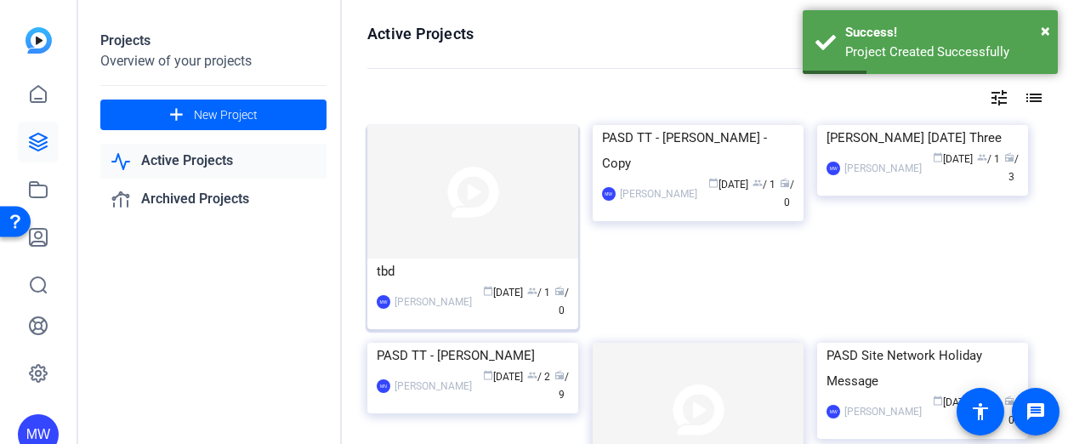
click at [445, 273] on div "tbd" at bounding box center [473, 270] width 192 height 25
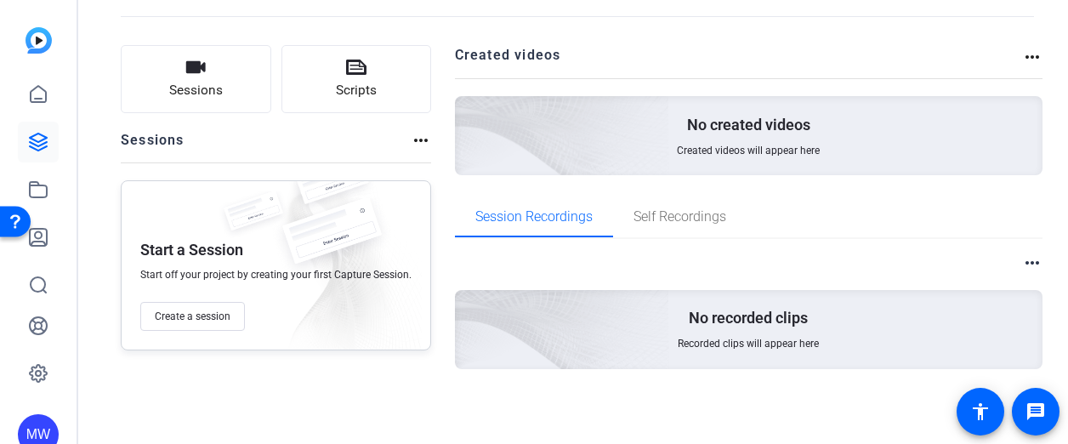
scroll to position [78, 0]
click at [666, 150] on div "No created videos Created videos will appear here" at bounding box center [749, 135] width 588 height 79
click at [54, 88] on link at bounding box center [38, 94] width 41 height 41
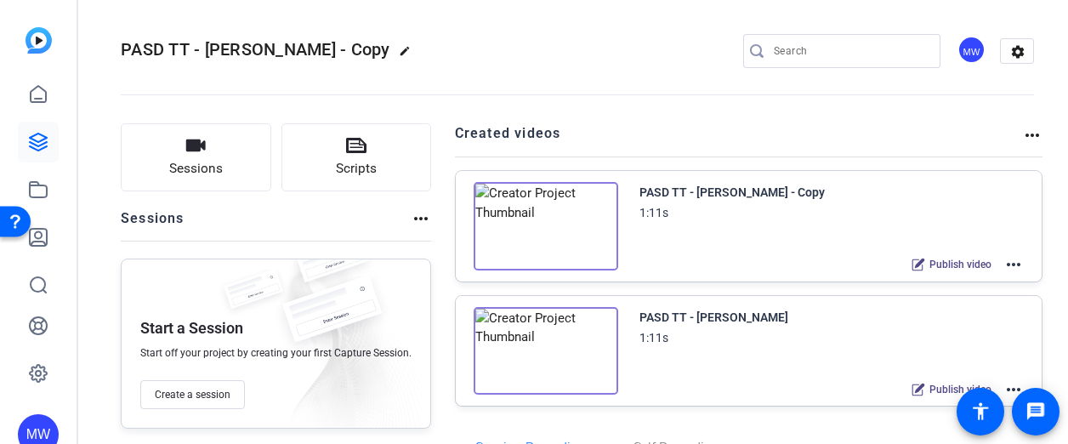
click at [600, 234] on img at bounding box center [545, 226] width 144 height 88
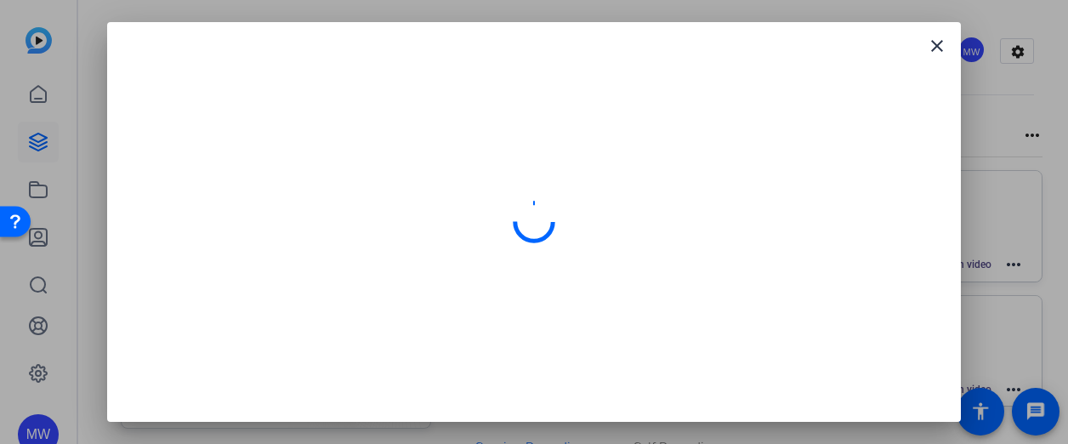
click at [735, 126] on div at bounding box center [533, 221] width 813 height 359
click at [938, 48] on mat-icon "close" at bounding box center [936, 46] width 20 height 20
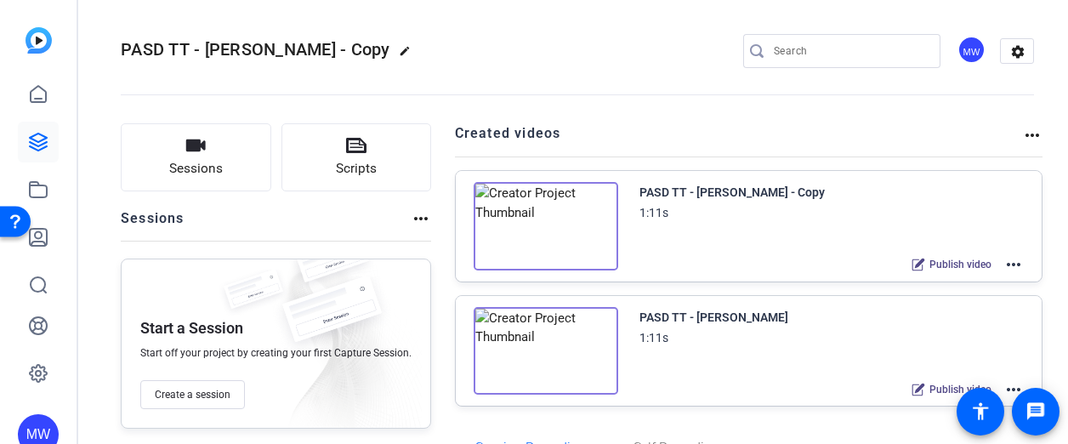
click at [547, 268] on img at bounding box center [545, 226] width 144 height 88
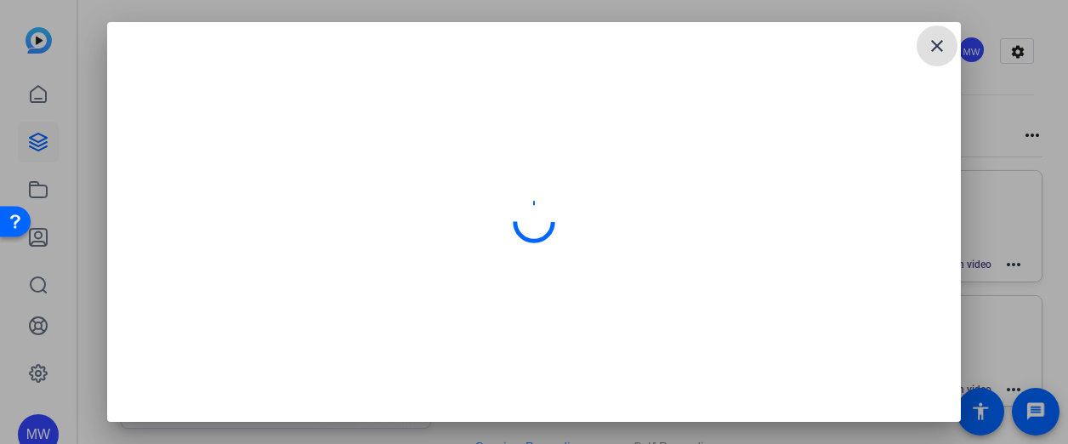
click at [941, 40] on mat-icon "close" at bounding box center [936, 46] width 20 height 20
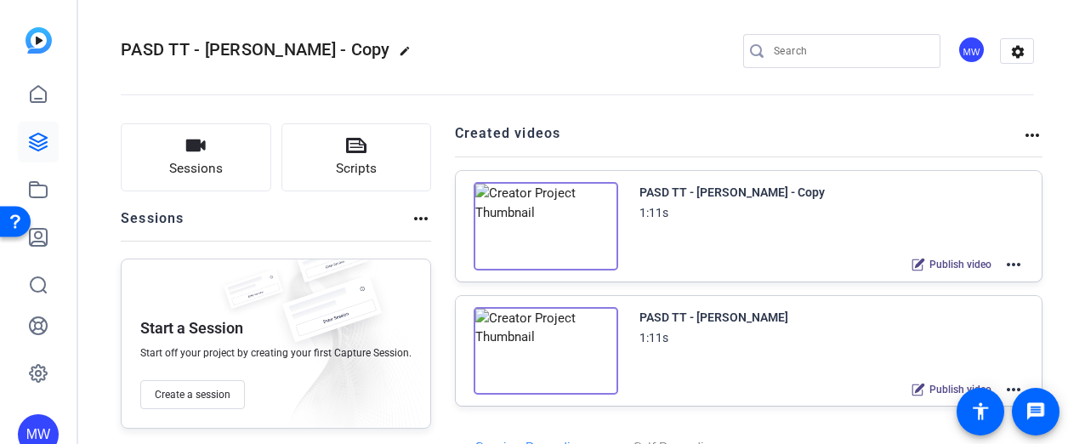
click at [565, 349] on img at bounding box center [545, 351] width 144 height 88
click at [549, 350] on img at bounding box center [545, 351] width 144 height 88
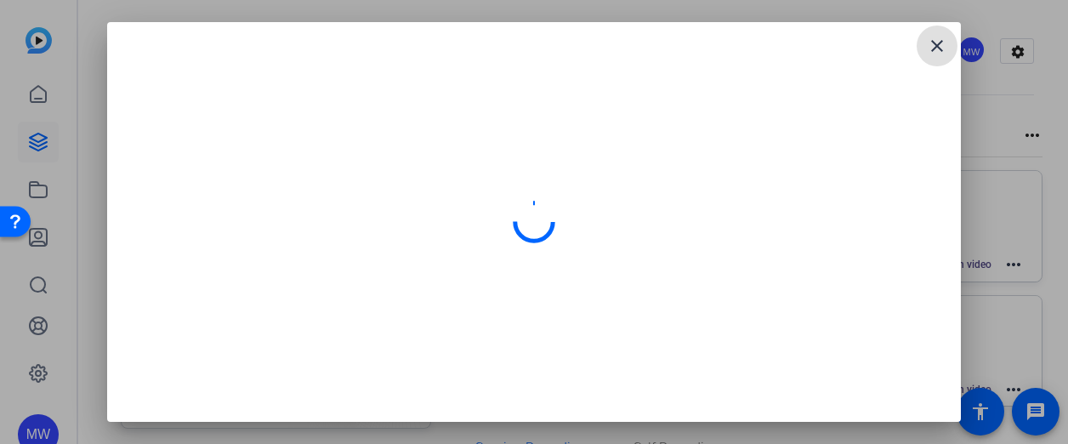
click at [232, 11] on div at bounding box center [534, 222] width 1068 height 444
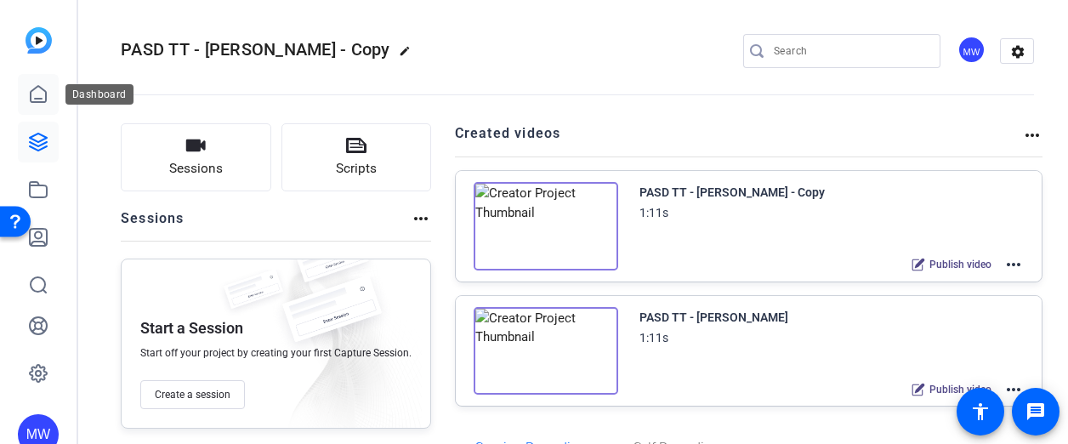
click at [55, 104] on link at bounding box center [38, 94] width 41 height 41
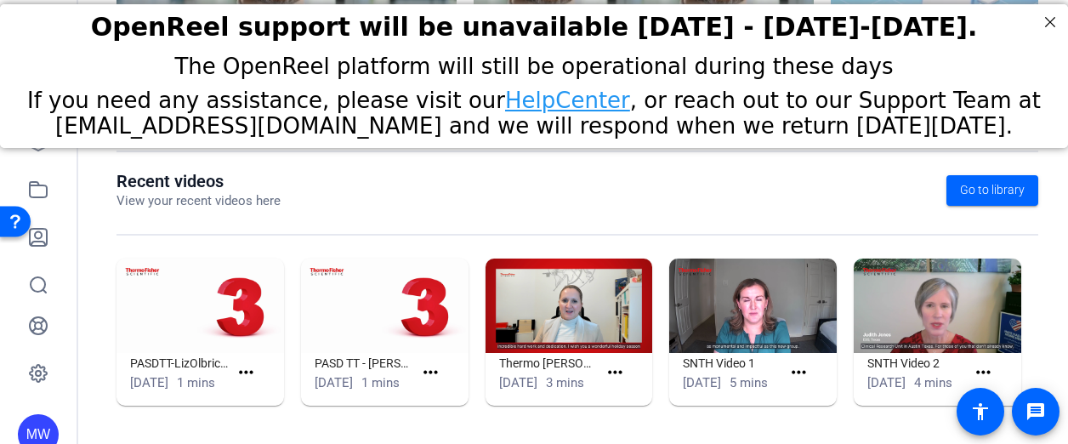
scroll to position [515, 0]
click at [360, 322] on img at bounding box center [384, 305] width 167 height 94
click at [351, 353] on h1 "PASD TT - [PERSON_NAME]" at bounding box center [363, 363] width 99 height 20
click at [431, 290] on img at bounding box center [384, 305] width 167 height 94
click at [318, 375] on span "[DATE]" at bounding box center [333, 382] width 38 height 15
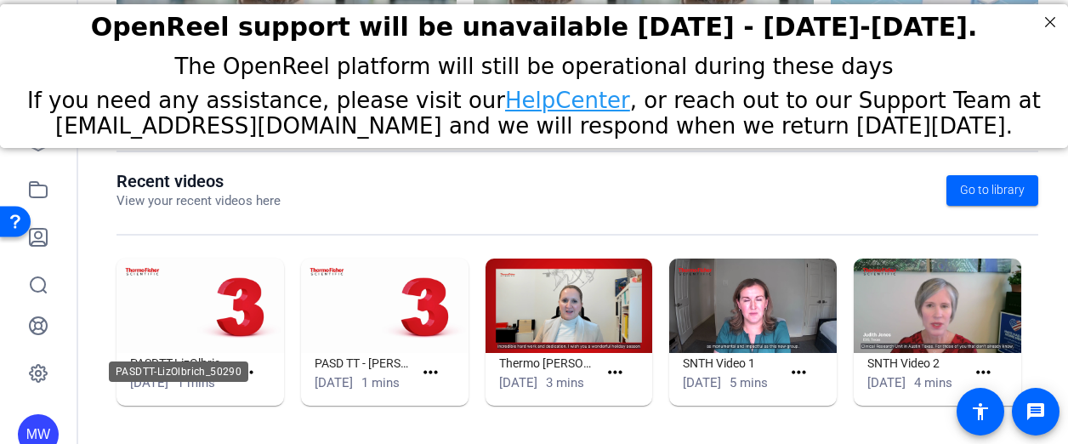
click at [165, 353] on h1 "PASDTT-LizOlbrich_50290" at bounding box center [179, 363] width 99 height 20
click at [242, 368] on mat-icon "more_horiz" at bounding box center [245, 372] width 21 height 21
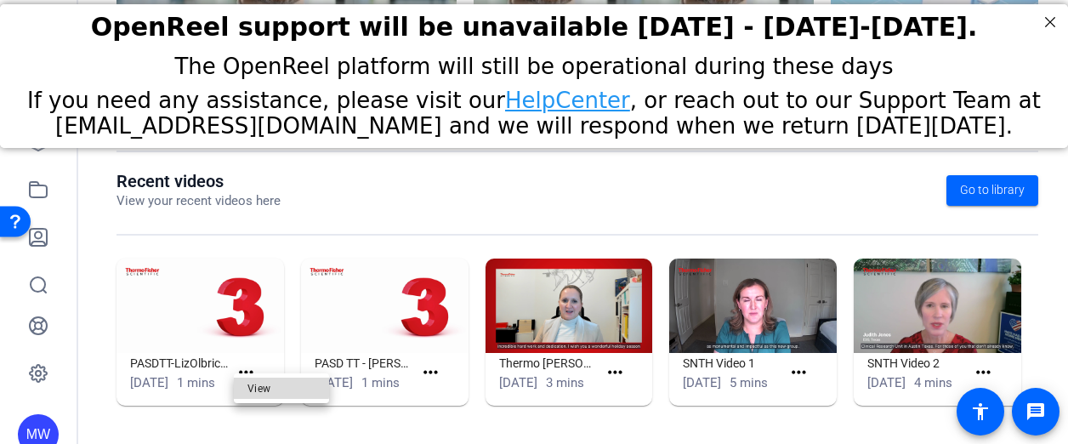
click at [257, 378] on span "View" at bounding box center [281, 388] width 68 height 20
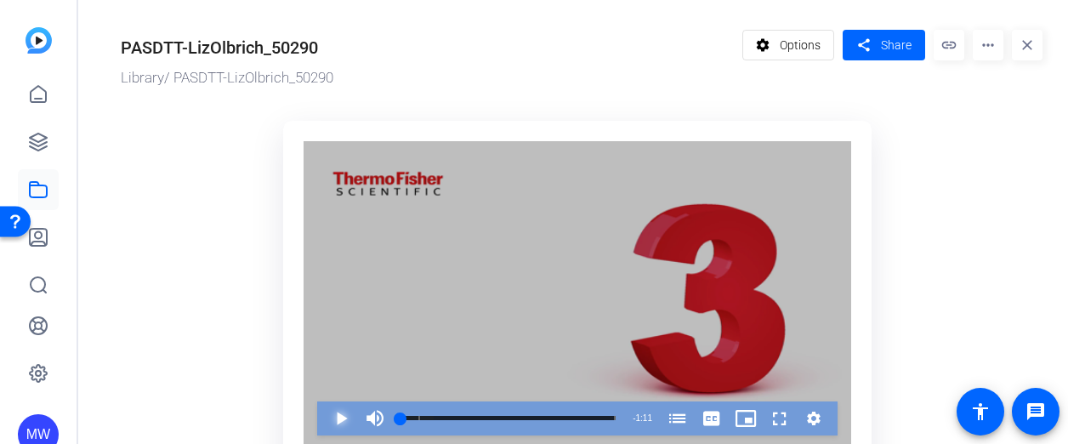
drag, startPoint x: 257, startPoint y: 378, endPoint x: 333, endPoint y: 419, distance: 86.7
click at [324, 419] on span "Video Player" at bounding box center [324, 418] width 0 height 34
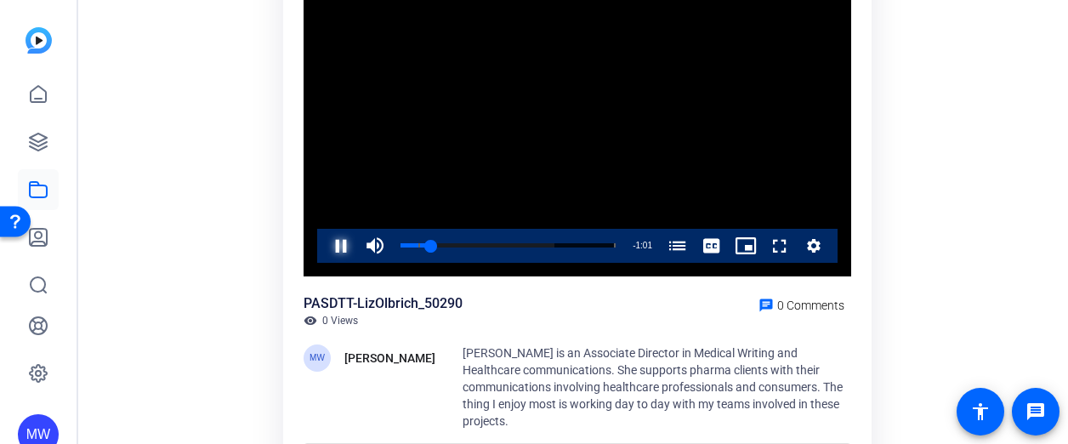
scroll to position [173, 0]
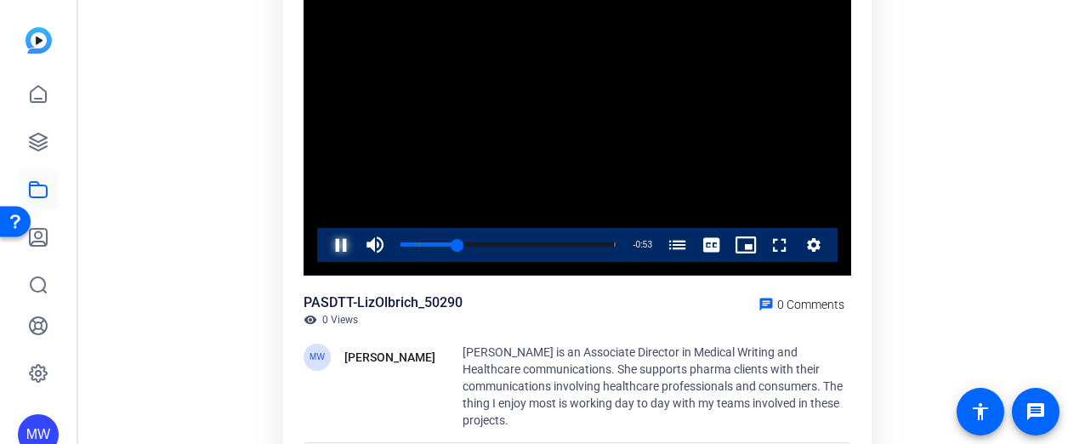
click at [324, 250] on span "Video Player" at bounding box center [324, 245] width 0 height 34
drag, startPoint x: 461, startPoint y: 243, endPoint x: 403, endPoint y: 243, distance: 57.8
click at [403, 243] on div "0:01" at bounding box center [401, 244] width 3 height 4
click at [164, 377] on ktd-grid "Video Player is loading. Play Video Play Mute Current Time 0:01 / Duration 1:11…" at bounding box center [581, 221] width 921 height 569
click at [40, 286] on icon at bounding box center [38, 285] width 20 height 20
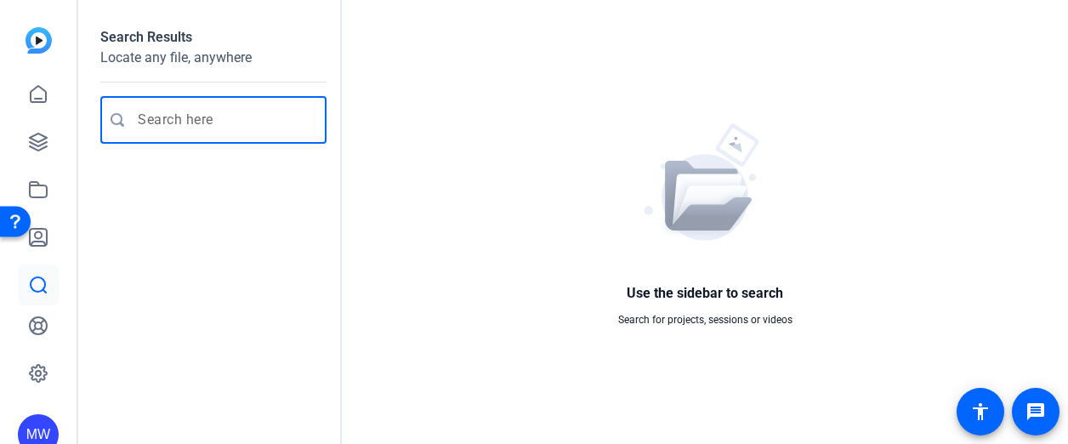
click at [210, 111] on input "Enter search query" at bounding box center [222, 120] width 168 height 20
type input "music"
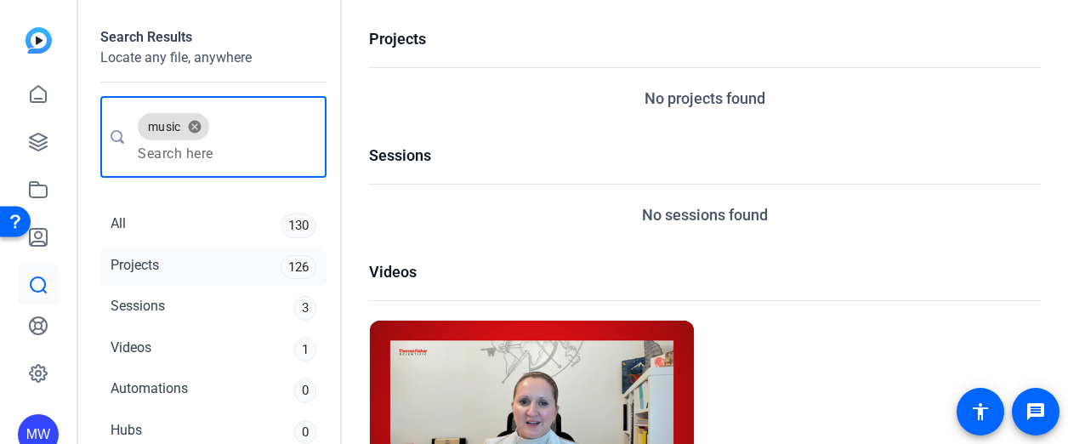
click at [170, 269] on div "Projects 126" at bounding box center [213, 267] width 226 height 38
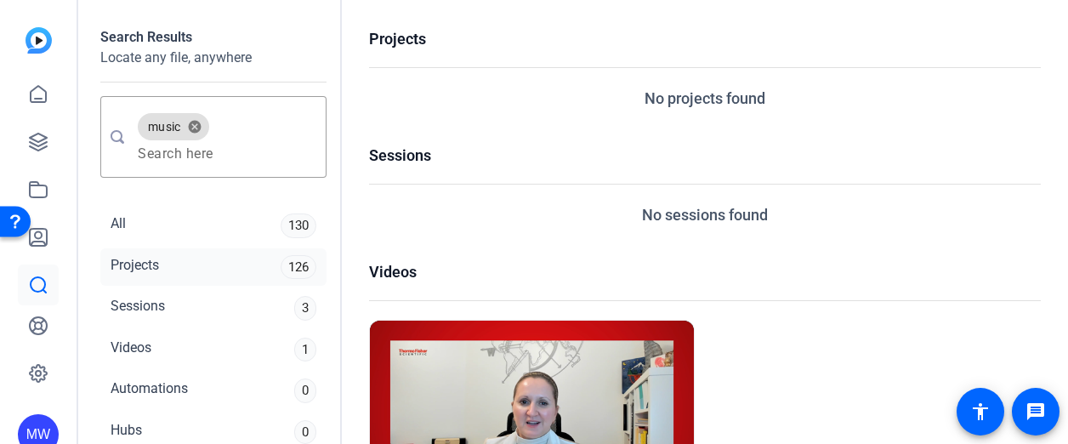
scroll to position [27, 0]
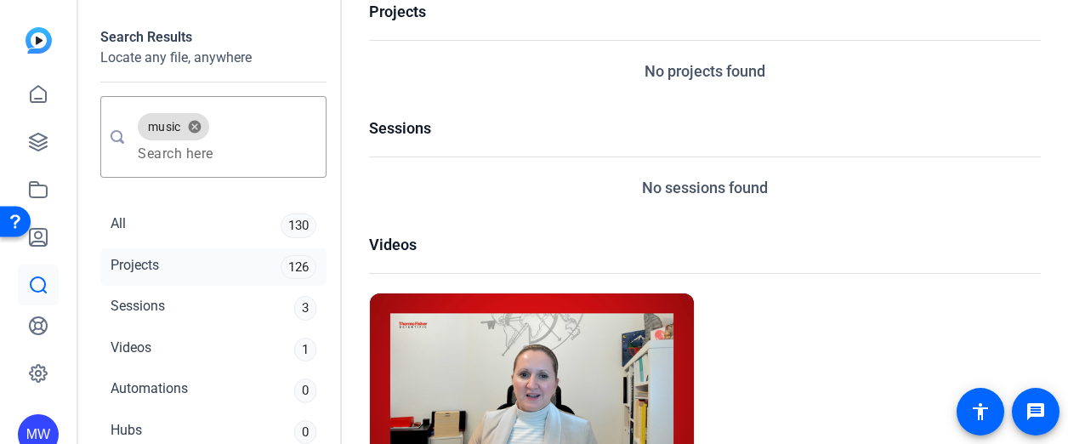
click at [214, 259] on div "Projects 126" at bounding box center [213, 267] width 226 height 38
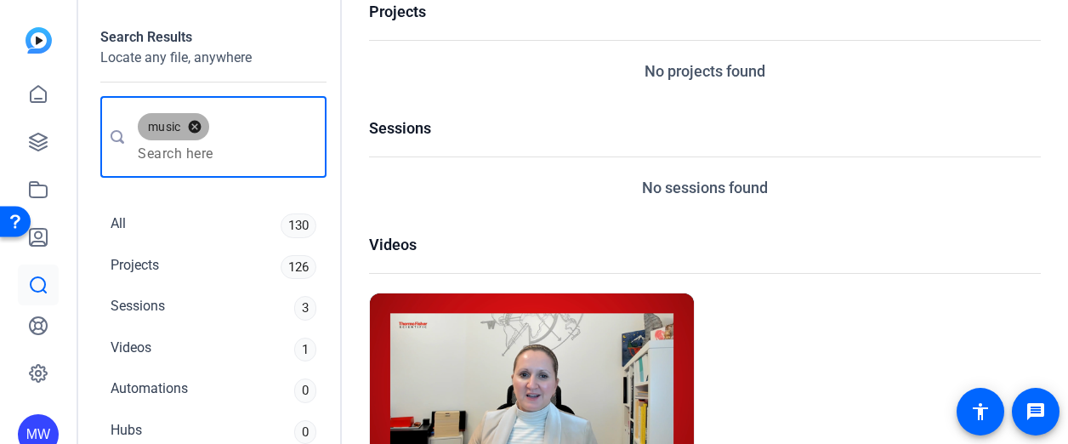
click at [191, 128] on button "cancel" at bounding box center [194, 126] width 29 height 15
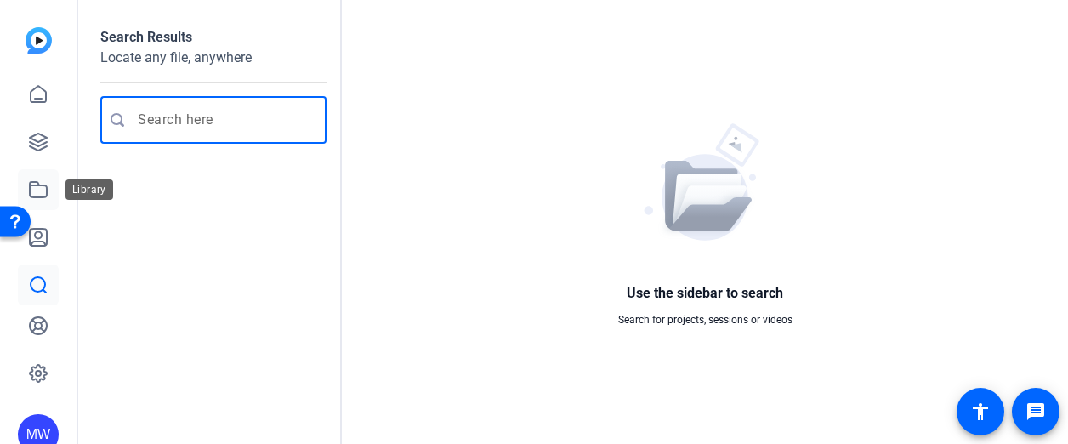
click at [42, 196] on icon at bounding box center [38, 189] width 17 height 15
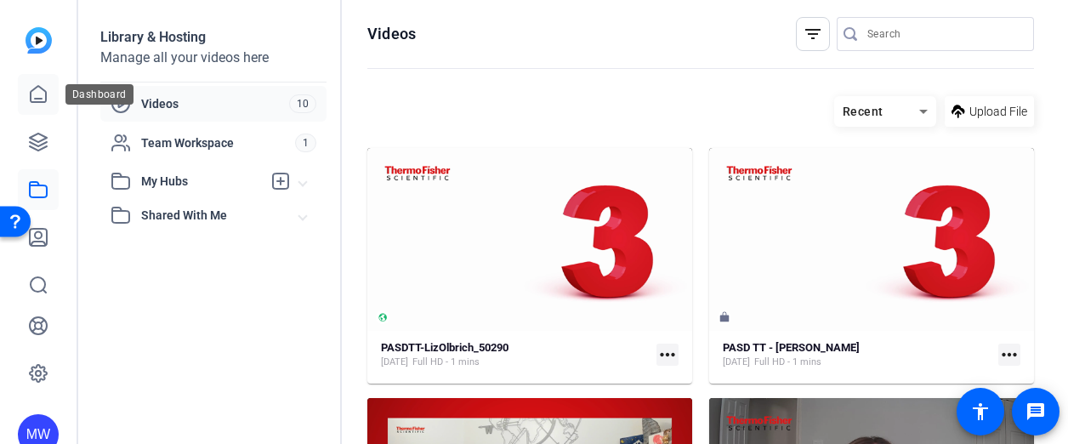
click at [20, 99] on link at bounding box center [38, 94] width 41 height 41
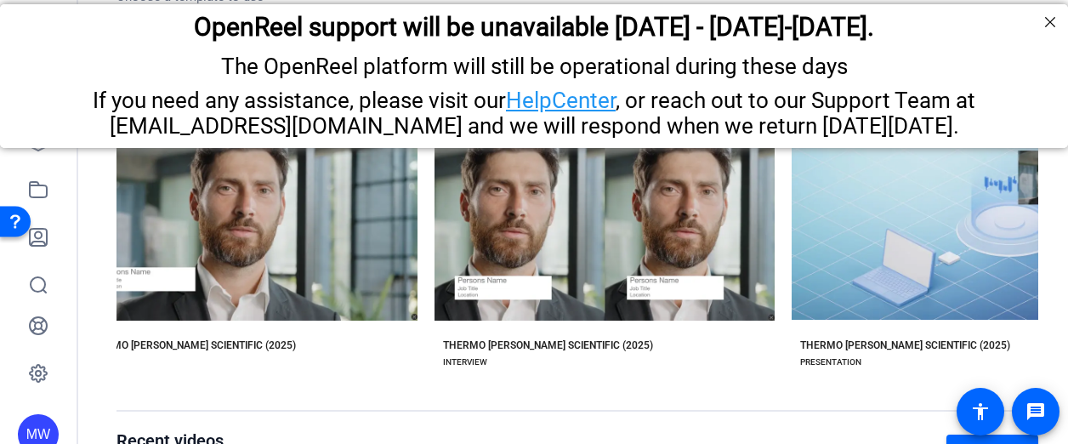
scroll to position [11, 0]
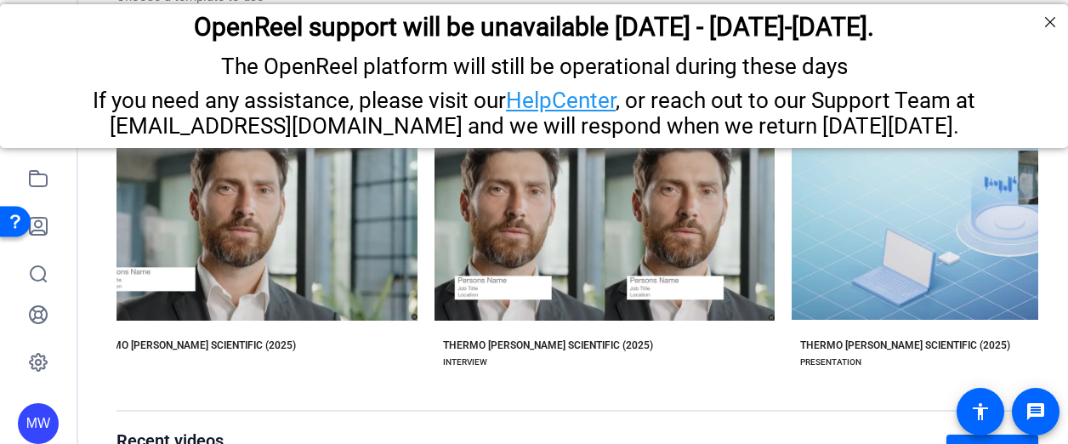
click at [3, 314] on div "MW" at bounding box center [38, 211] width 76 height 444
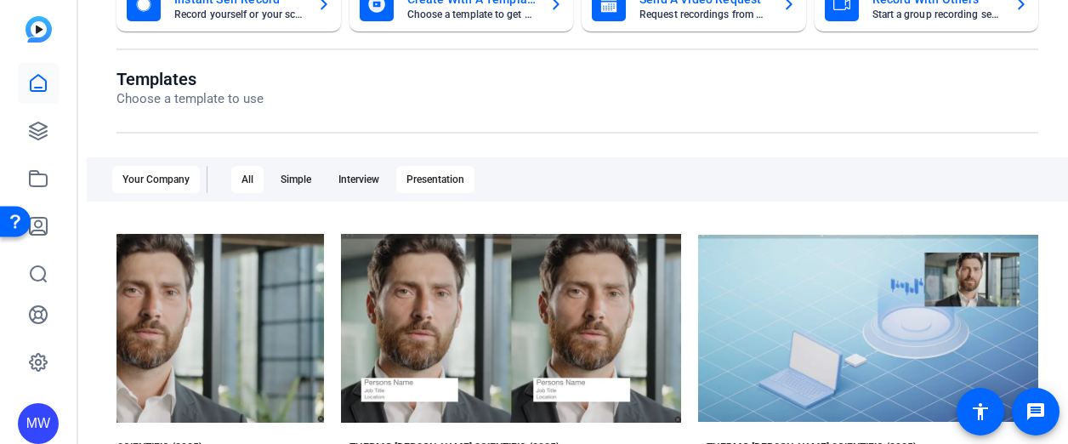
scroll to position [0, 0]
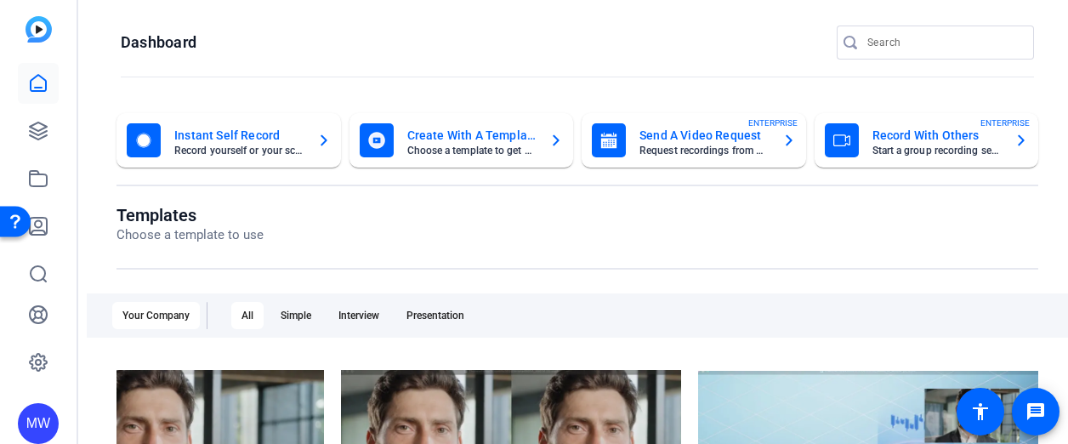
click at [179, 235] on p "Choose a template to use" at bounding box center [189, 235] width 147 height 20
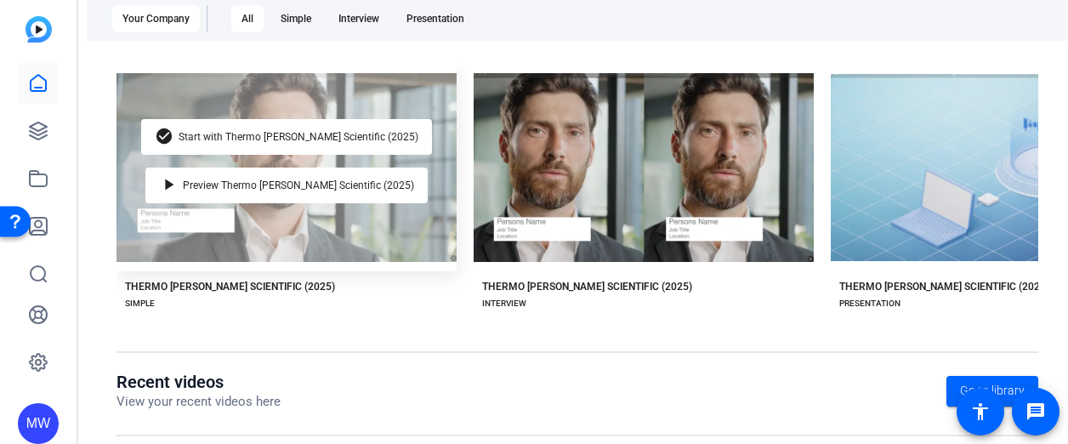
click at [382, 234] on div "check_circle Start with Thermo [PERSON_NAME] Scientific (2025) play_arrow Previ…" at bounding box center [286, 167] width 340 height 207
click at [320, 132] on span "Start with Thermo [PERSON_NAME] Scientific (2025)" at bounding box center [298, 137] width 240 height 10
